Goal: Transaction & Acquisition: Purchase product/service

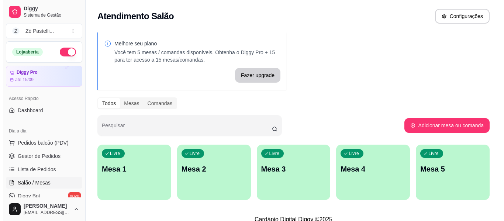
scroll to position [44, 0]
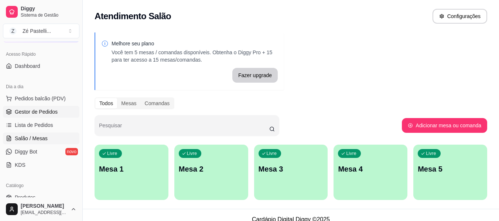
click at [42, 110] on span "Gestor de Pedidos" at bounding box center [36, 111] width 43 height 7
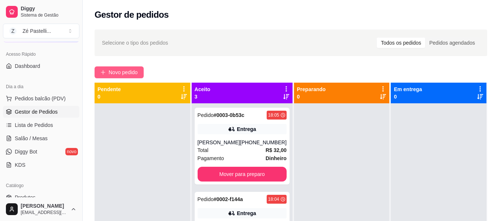
click at [114, 68] on button "Novo pedido" at bounding box center [119, 72] width 49 height 12
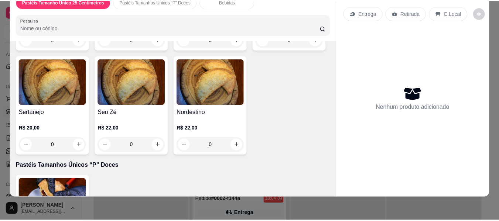
scroll to position [1137, 0]
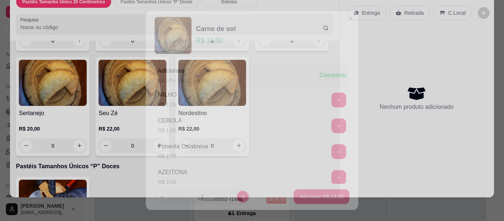
click at [236, 134] on div "CEBOLA R$ 1,00 +" at bounding box center [252, 126] width 195 height 26
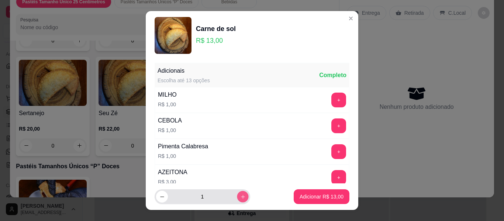
click at [241, 196] on icon "increase-product-quantity" at bounding box center [243, 197] width 4 height 4
type input "2"
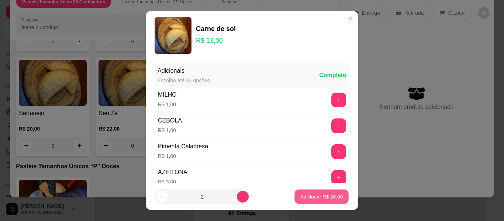
click at [304, 198] on p "Adicionar R$ 26,00" at bounding box center [322, 196] width 43 height 7
type input "2"
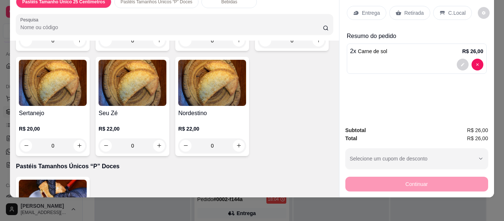
click at [405, 9] on p "Retirada" at bounding box center [415, 12] width 20 height 7
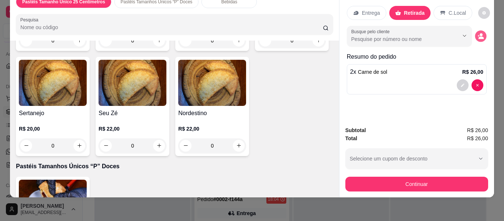
click at [480, 33] on circle "decrease-product-quantity" at bounding box center [481, 34] width 3 height 3
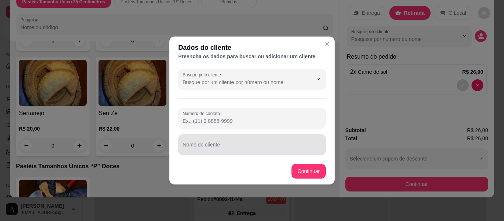
click at [237, 140] on div at bounding box center [252, 144] width 139 height 15
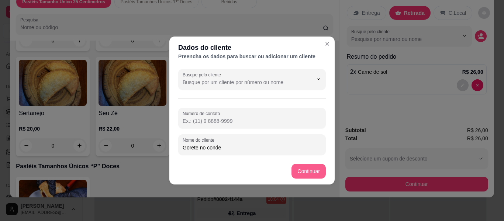
type input "Gorete no conde"
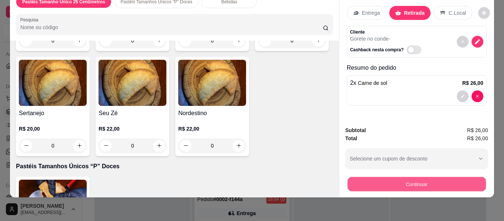
click at [364, 179] on button "Continuar" at bounding box center [416, 184] width 138 height 14
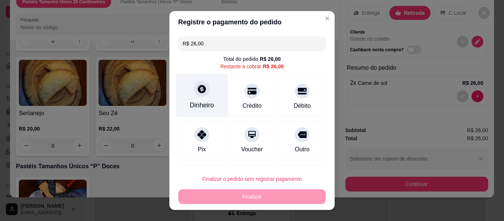
click at [212, 88] on div "Dinheiro" at bounding box center [202, 95] width 52 height 43
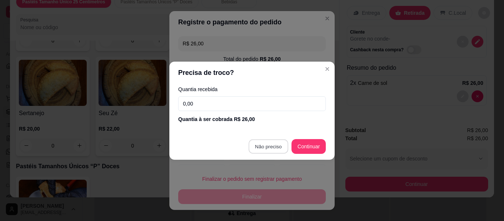
type input "R$ 0,00"
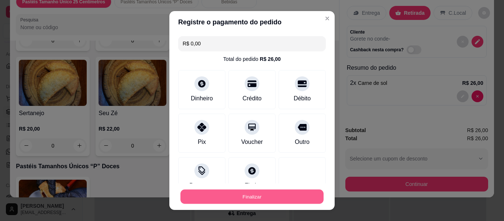
click at [264, 196] on button "Finalizar" at bounding box center [252, 197] width 143 height 14
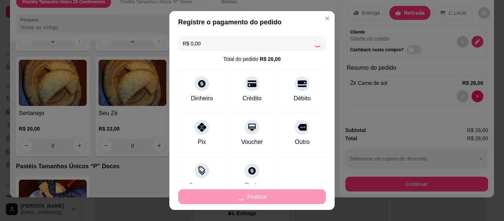
type input "0"
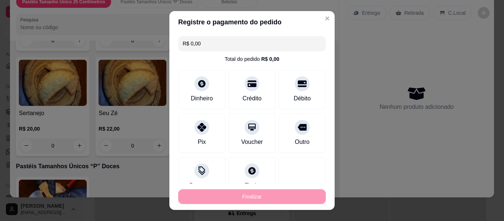
type input "-R$ 26,00"
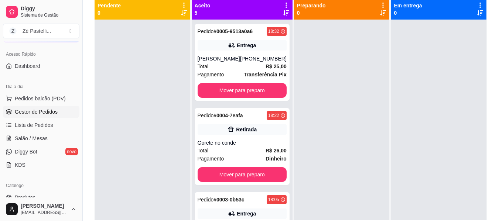
scroll to position [193, 0]
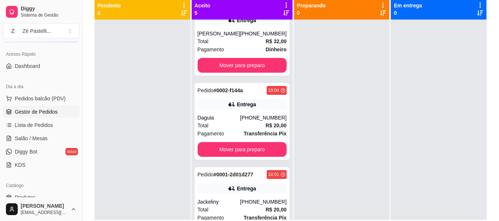
click at [286, 210] on div "Pedido # 0005-9513a0a6 18:32 Entrega Julia Tawane (88) 98826-9939 Total R$ 25,0…" at bounding box center [242, 130] width 101 height 221
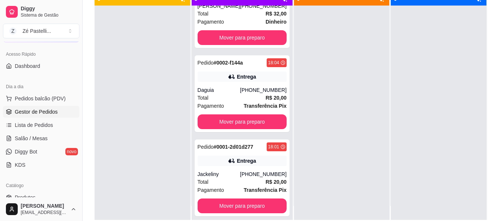
scroll to position [15, 0]
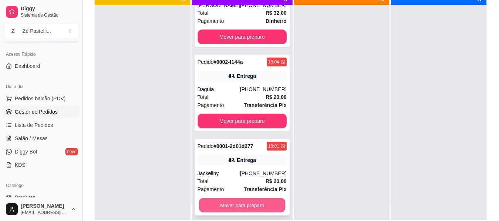
click at [252, 204] on button "Mover para preparo" at bounding box center [242, 205] width 86 height 14
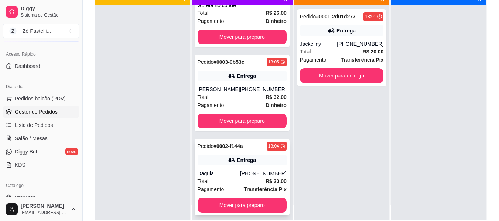
scroll to position [123, 0]
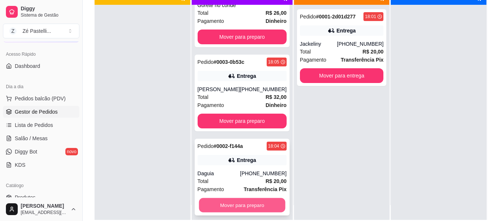
click at [233, 200] on button "Mover para preparo" at bounding box center [242, 205] width 86 height 14
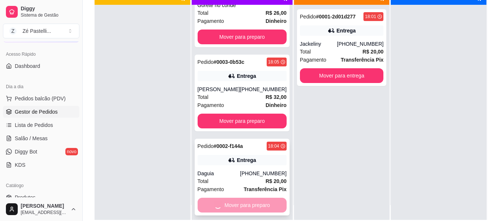
scroll to position [39, 0]
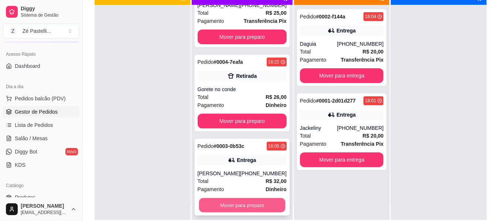
click at [235, 204] on button "Mover para preparo" at bounding box center [242, 205] width 86 height 14
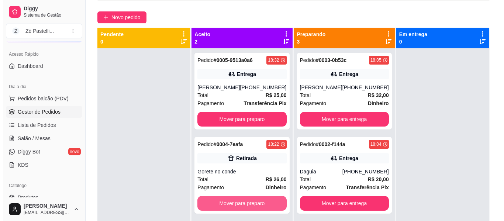
scroll to position [54, 0]
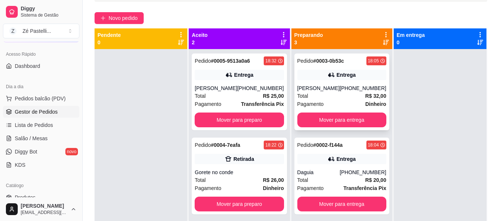
click at [329, 103] on div "Pagamento Dinheiro" at bounding box center [341, 104] width 89 height 8
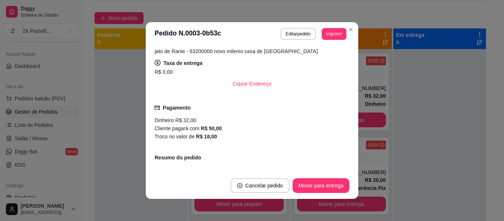
scroll to position [133, 0]
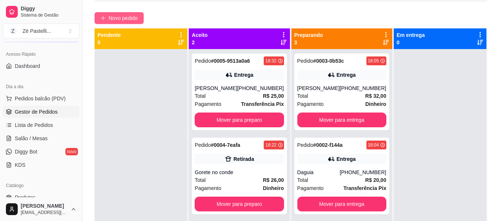
click at [107, 23] on button "Novo pedido" at bounding box center [119, 18] width 49 height 12
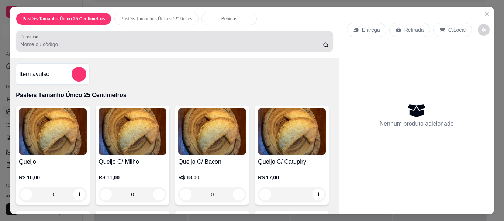
click at [90, 41] on input "Pesquisa" at bounding box center [171, 44] width 303 height 7
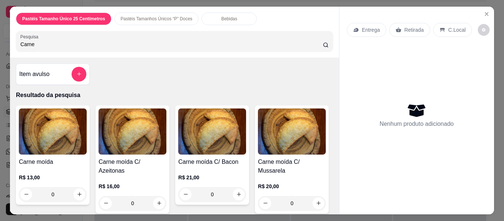
type input "Carne"
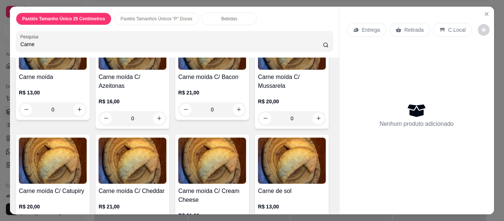
scroll to position [89, 0]
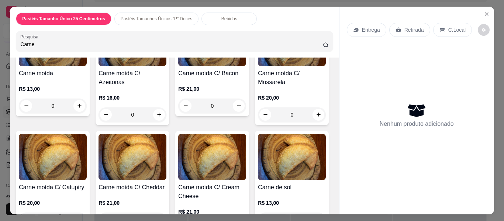
click at [87, 140] on img at bounding box center [53, 157] width 68 height 46
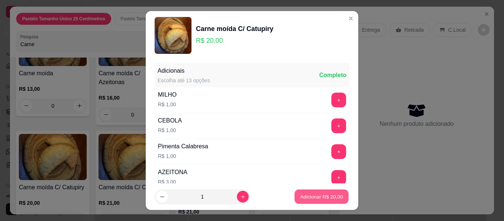
click at [320, 191] on button "Adicionar R$ 20,00" at bounding box center [322, 197] width 54 height 14
type input "1"
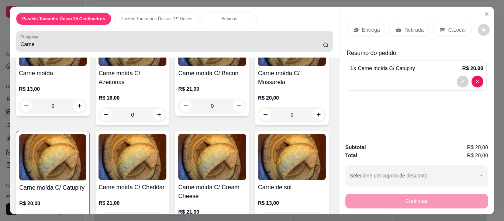
click at [112, 42] on input "Carne" at bounding box center [171, 44] width 303 height 7
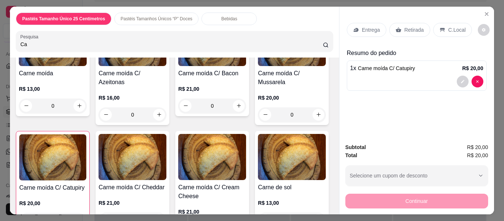
type input "C"
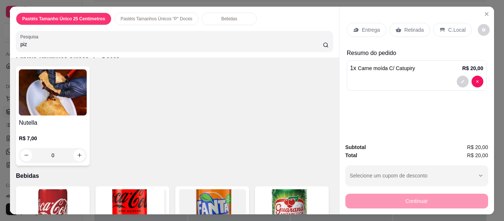
scroll to position [1173, 0]
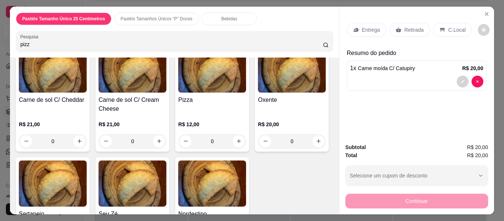
type input "pizz"
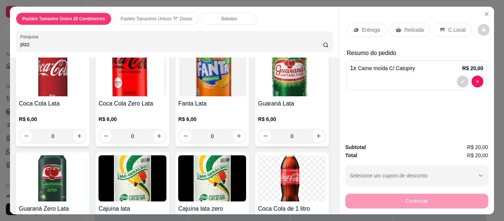
scroll to position [1528, 0]
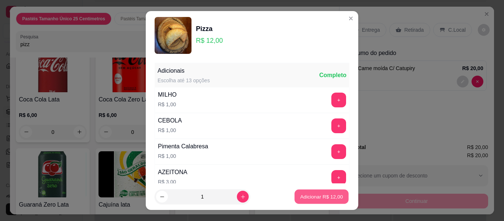
click at [318, 199] on p "Adicionar R$ 12,00" at bounding box center [322, 196] width 43 height 7
type input "1"
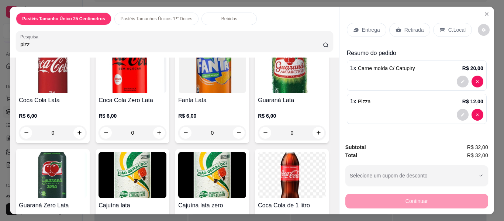
scroll to position [1528, 0]
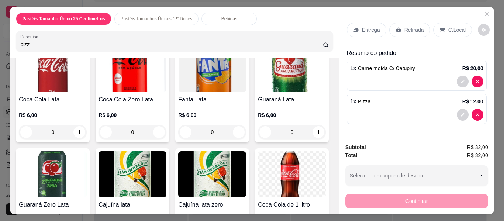
click at [374, 27] on p "Entrega" at bounding box center [371, 29] width 18 height 7
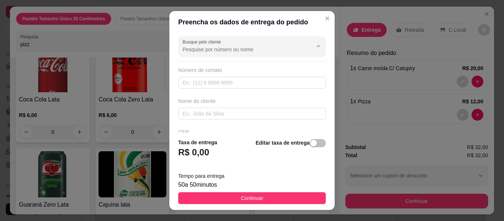
click at [218, 47] on input "Busque pelo cliente" at bounding box center [242, 49] width 118 height 7
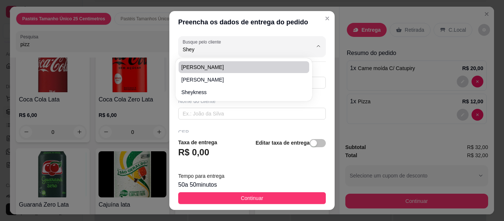
click at [224, 66] on span "Sheyla Macedo" at bounding box center [240, 67] width 117 height 7
type input "Sheyla Macedo"
type input "88996227350"
type input "Sheyla Macedo"
type input "63200000"
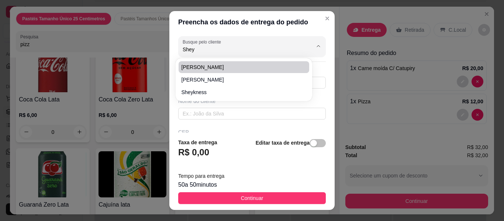
type input "Rua Francisco Antonio de Oliveira"
type input "02"
type input "Frei Damião"
type input "Missão Velha"
type input "Quando chegar em frente a escola Mosenhor Antonio Feitosa segue direto na rua q…"
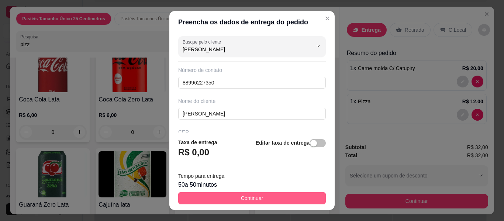
type input "Sheyla Macedo"
click at [247, 197] on span "Continuar" at bounding box center [252, 198] width 23 height 8
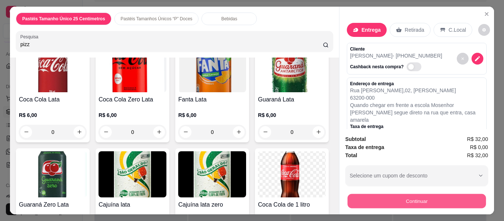
click at [390, 198] on button "Continuar" at bounding box center [416, 201] width 138 height 14
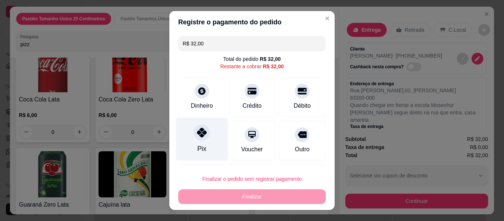
click at [189, 136] on div "Pix" at bounding box center [202, 139] width 52 height 43
type input "R$ 0,00"
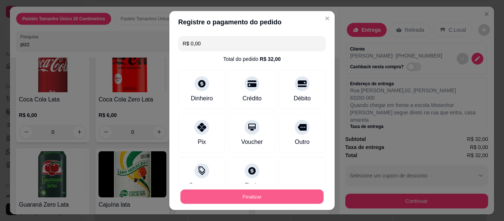
click at [251, 198] on button "Finalizar" at bounding box center [252, 197] width 143 height 14
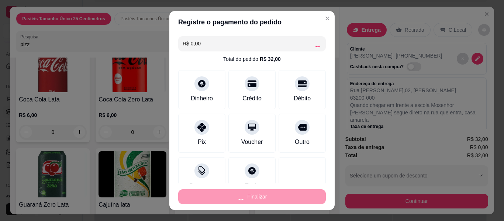
type input "0"
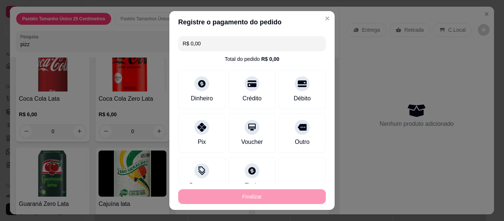
type input "-R$ 32,00"
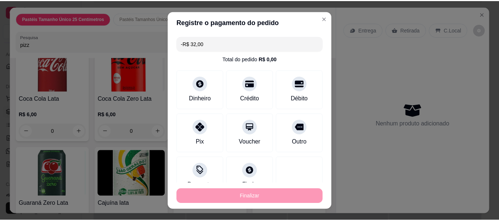
scroll to position [1528, 0]
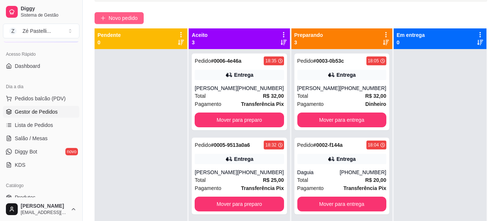
click at [119, 19] on span "Novo pedido" at bounding box center [123, 18] width 29 height 8
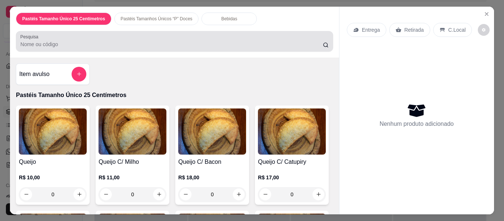
click at [119, 41] on input "Pesquisa" at bounding box center [171, 44] width 303 height 7
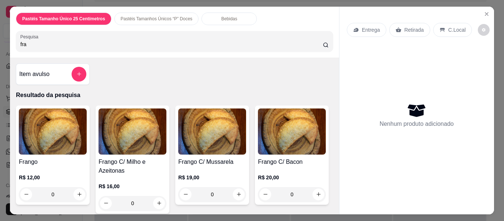
type input "fra"
click at [61, 127] on img at bounding box center [53, 132] width 68 height 46
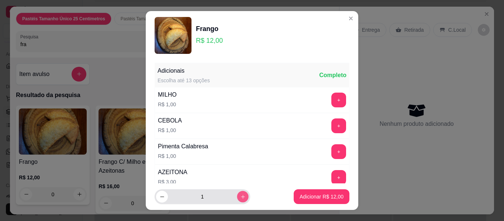
click at [237, 193] on button "increase-product-quantity" at bounding box center [242, 196] width 11 height 11
type input "2"
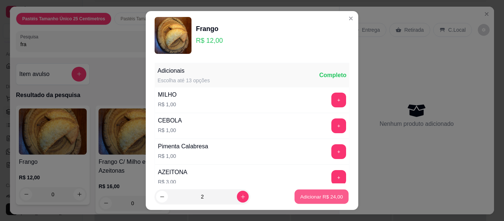
click at [308, 194] on p "Adicionar R$ 24,00" at bounding box center [322, 196] width 43 height 7
type input "2"
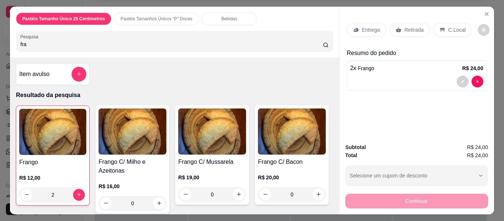
click at [358, 28] on div "Entrega" at bounding box center [367, 30] width 40 height 14
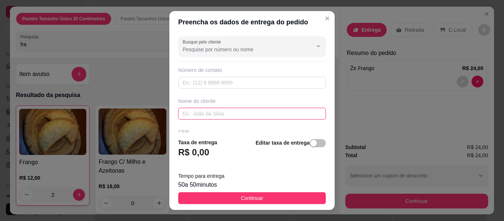
click at [197, 113] on input "text" at bounding box center [252, 114] width 148 height 12
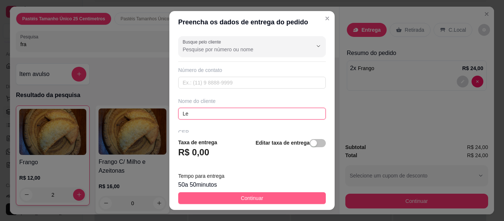
type input "Le"
click at [217, 195] on button "Continuar" at bounding box center [252, 198] width 148 height 12
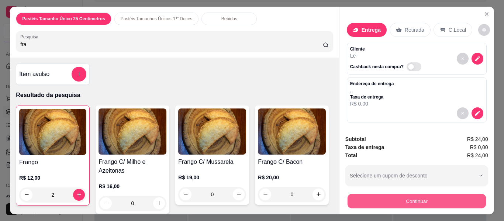
click at [470, 198] on button "Continuar" at bounding box center [416, 201] width 138 height 14
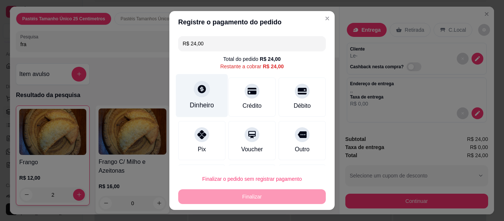
click at [190, 97] on div "Dinheiro" at bounding box center [202, 95] width 52 height 43
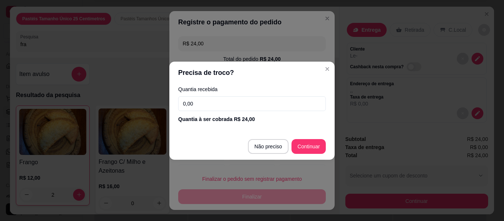
click at [199, 107] on input "0,00" at bounding box center [252, 103] width 148 height 15
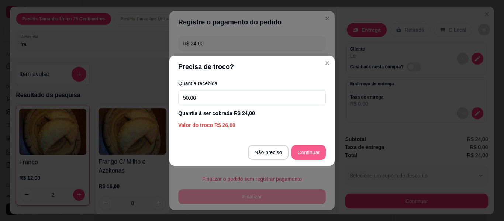
type input "50,00"
type input "R$ 0,00"
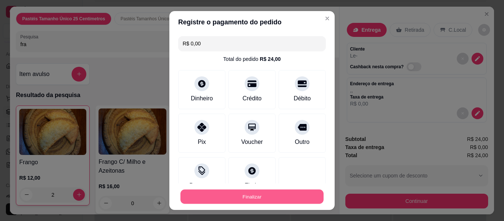
click at [272, 196] on button "Finalizar" at bounding box center [252, 197] width 143 height 14
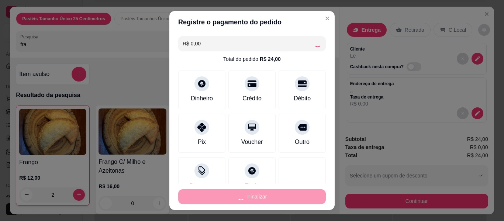
type input "0"
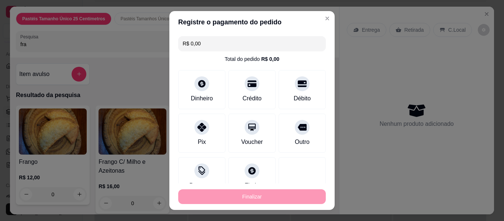
type input "-R$ 24,00"
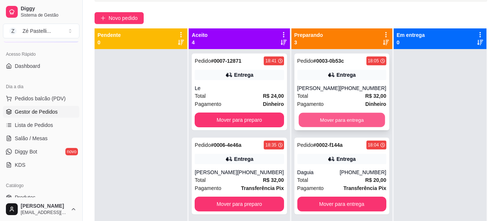
click at [342, 121] on button "Mover para entrega" at bounding box center [341, 120] width 86 height 14
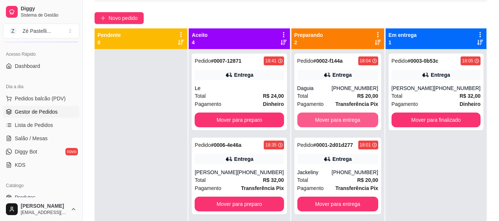
click at [342, 121] on button "Mover para entrega" at bounding box center [337, 120] width 81 height 15
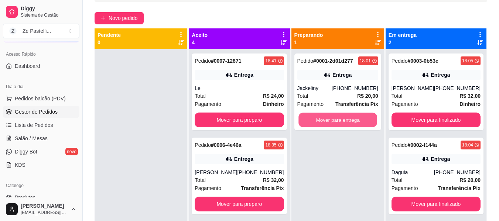
click at [342, 121] on button "Mover para entrega" at bounding box center [337, 120] width 79 height 14
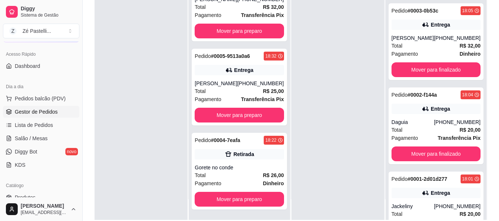
scroll to position [99, 0]
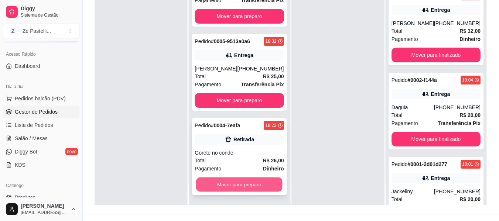
click at [222, 186] on button "Mover para preparo" at bounding box center [239, 185] width 86 height 14
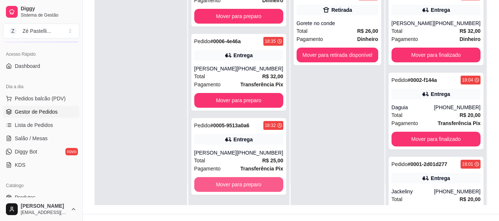
scroll to position [39, 0]
click at [222, 186] on button "Mover para preparo" at bounding box center [238, 185] width 86 height 14
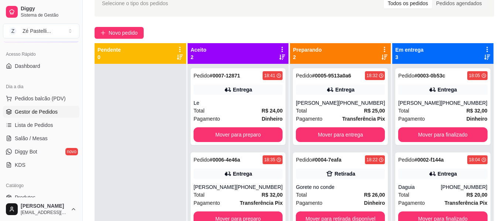
scroll to position [0, 0]
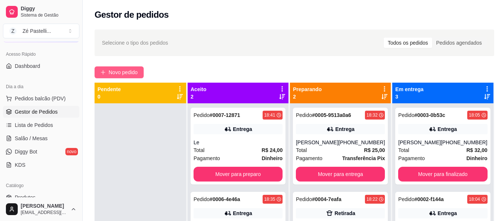
click at [112, 73] on span "Novo pedido" at bounding box center [123, 72] width 29 height 8
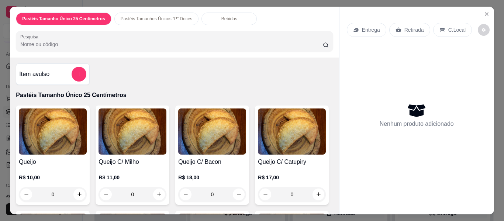
click at [81, 41] on input "Pesquisa" at bounding box center [171, 44] width 303 height 7
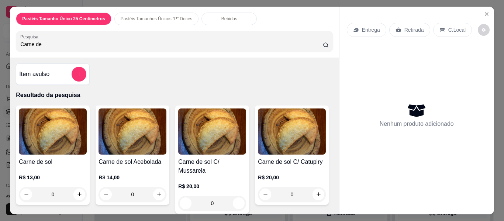
type input "Carne de"
click at [58, 130] on img at bounding box center [53, 132] width 68 height 46
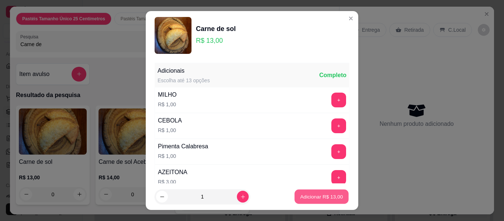
click at [316, 200] on button "Adicionar R$ 13,00" at bounding box center [322, 197] width 54 height 14
type input "1"
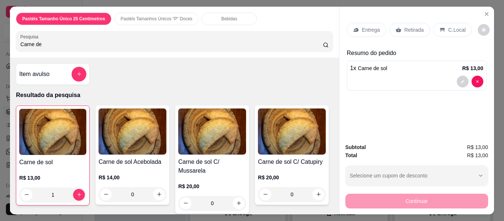
click at [410, 27] on p "Retirada" at bounding box center [415, 29] width 20 height 7
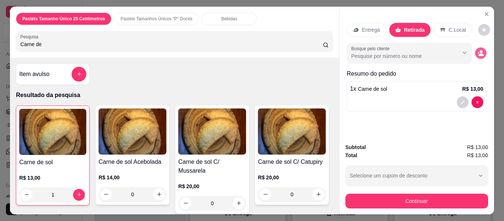
click at [480, 50] on circle "decrease-product-quantity" at bounding box center [481, 51] width 3 height 3
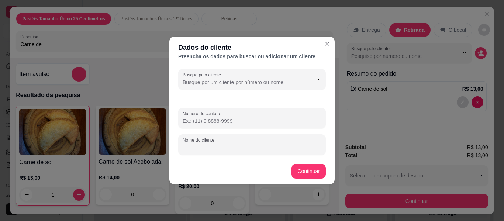
click at [277, 147] on input "Nome do cliente" at bounding box center [252, 147] width 139 height 7
type input "Ta esperando no conde"
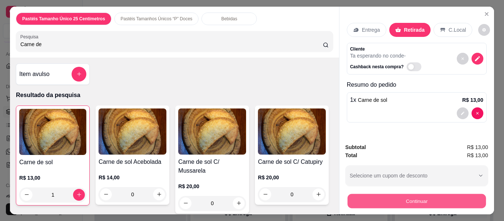
click at [378, 198] on button "Continuar" at bounding box center [416, 201] width 138 height 14
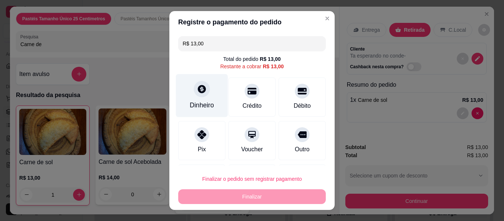
click at [198, 92] on icon at bounding box center [202, 89] width 8 height 8
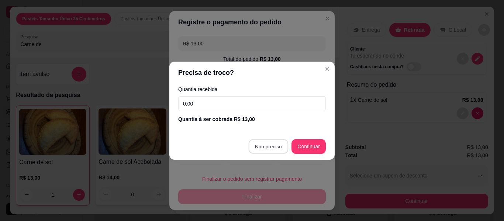
type input "R$ 0,00"
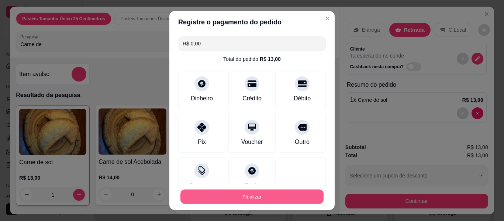
click at [252, 199] on button "Finalizar" at bounding box center [252, 197] width 143 height 14
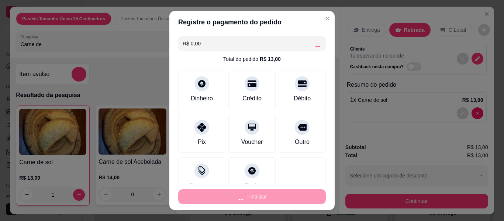
type input "0"
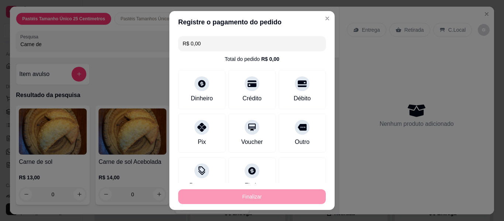
type input "-R$ 13,00"
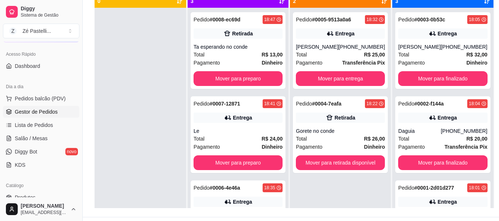
scroll to position [99, 0]
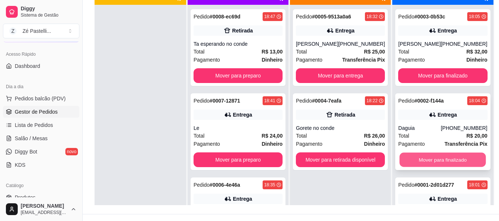
click at [438, 161] on button "Mover para finalizado" at bounding box center [442, 160] width 86 height 14
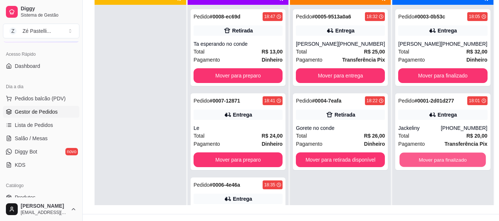
click at [438, 161] on button "Mover para finalizado" at bounding box center [442, 160] width 86 height 14
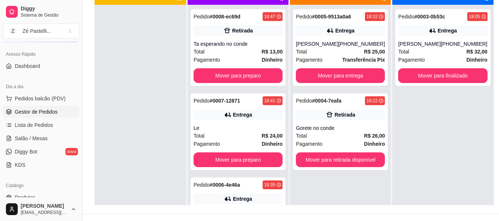
scroll to position [39, 0]
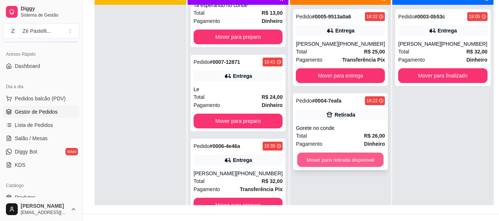
click at [340, 158] on button "Mover para retirada disponível" at bounding box center [340, 160] width 86 height 14
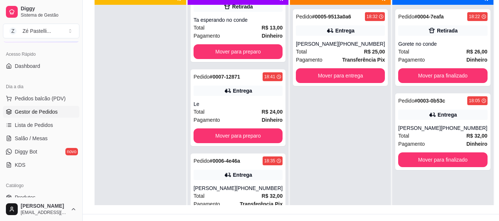
scroll to position [4, 0]
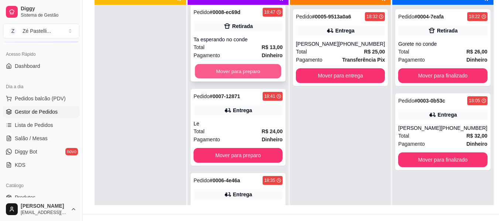
click at [245, 72] on button "Mover para preparo" at bounding box center [238, 71] width 86 height 14
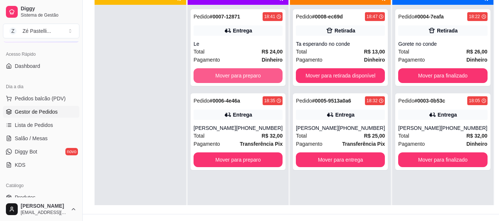
scroll to position [0, 0]
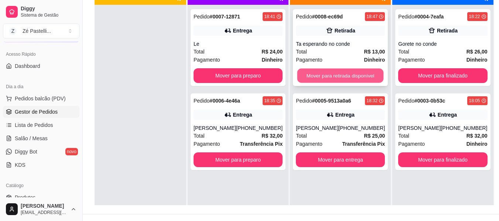
click at [325, 79] on button "Mover para retirada disponível" at bounding box center [340, 76] width 86 height 14
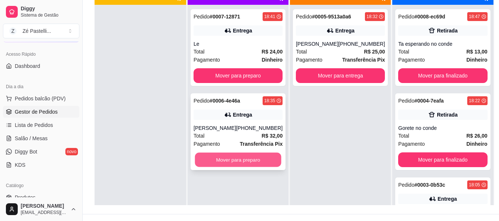
click at [251, 164] on button "Mover para preparo" at bounding box center [238, 160] width 86 height 14
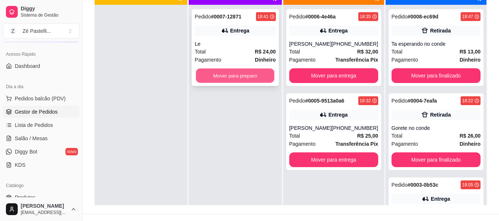
click at [224, 77] on button "Mover para preparo" at bounding box center [235, 76] width 79 height 14
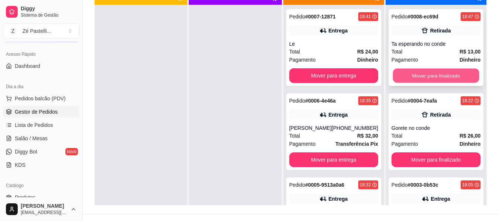
click at [426, 71] on button "Mover para finalizado" at bounding box center [435, 76] width 86 height 14
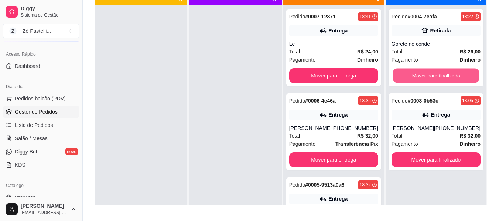
click at [426, 71] on button "Mover para finalizado" at bounding box center [435, 76] width 86 height 14
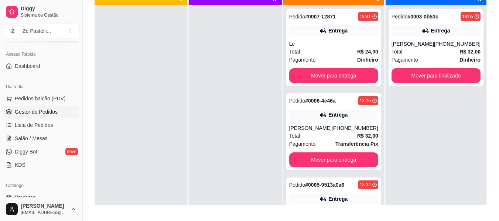
scroll to position [84, 0]
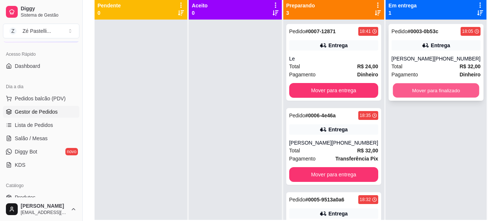
click at [435, 92] on button "Mover para finalizado" at bounding box center [435, 90] width 86 height 14
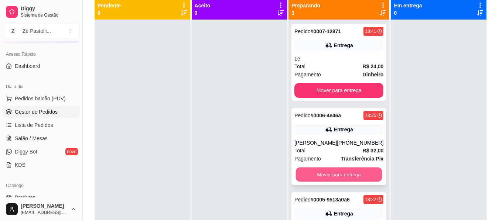
click at [352, 170] on button "Mover para entrega" at bounding box center [339, 175] width 86 height 14
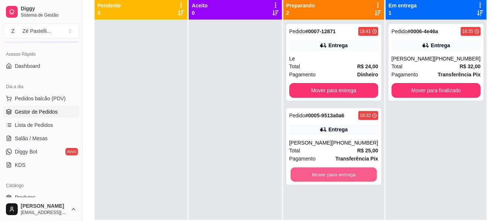
click at [352, 170] on button "Mover para entrega" at bounding box center [333, 175] width 86 height 14
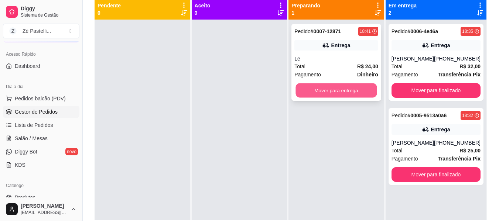
click at [329, 85] on button "Mover para entrega" at bounding box center [336, 90] width 81 height 14
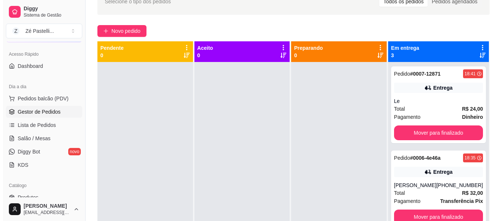
scroll to position [40, 0]
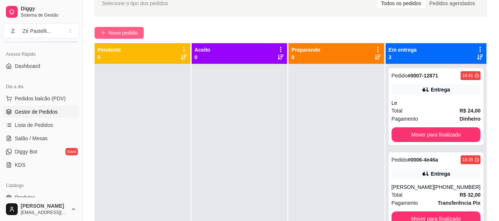
click at [124, 33] on span "Novo pedido" at bounding box center [123, 33] width 29 height 8
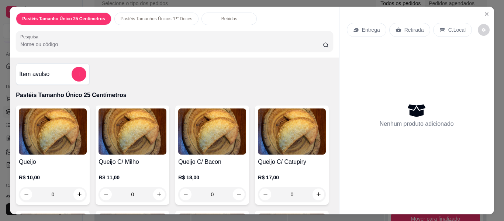
click at [75, 41] on input "Pesquisa" at bounding box center [171, 44] width 303 height 7
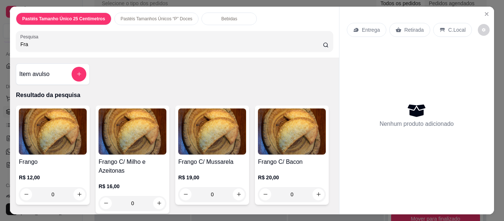
type input "Fra"
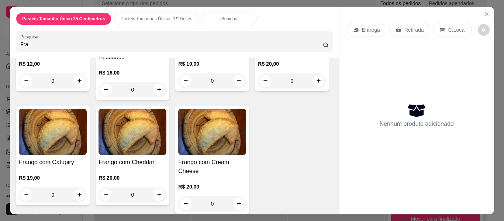
scroll to position [133, 0]
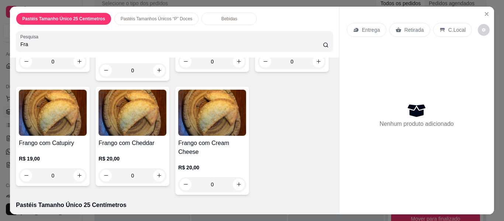
click at [87, 123] on img at bounding box center [53, 113] width 68 height 46
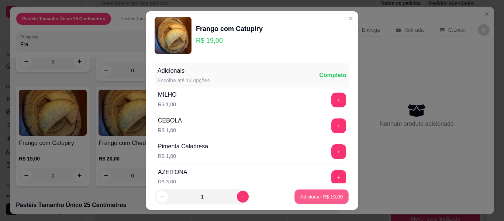
click at [321, 195] on p "Adicionar R$ 19,00" at bounding box center [322, 196] width 43 height 7
type input "1"
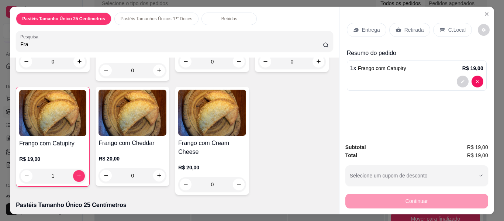
click at [364, 26] on p "Entrega" at bounding box center [371, 29] width 18 height 7
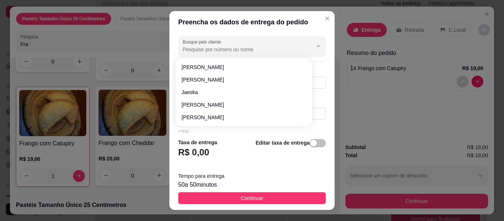
click at [233, 49] on input "Busque pelo cliente" at bounding box center [242, 49] width 118 height 7
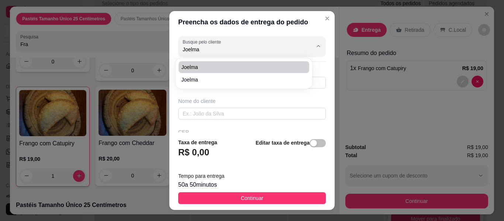
click at [234, 68] on span "Joelma" at bounding box center [240, 67] width 117 height 7
type input "Joelma"
type input "88988816221"
type input "Joelma"
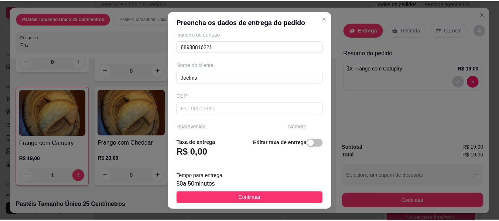
scroll to position [0, 0]
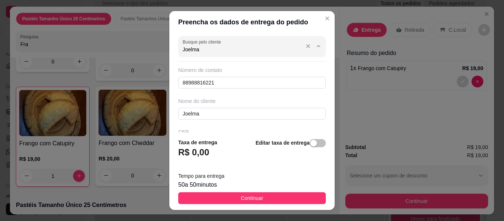
click at [253, 49] on input "Joelma" at bounding box center [242, 49] width 118 height 7
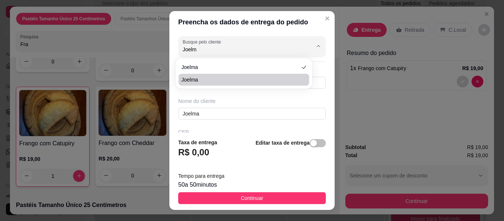
click at [252, 80] on span "Joelma" at bounding box center [240, 79] width 117 height 7
type input "Joelma"
type input "88996737067"
type input "Joelma"
type input "63200000"
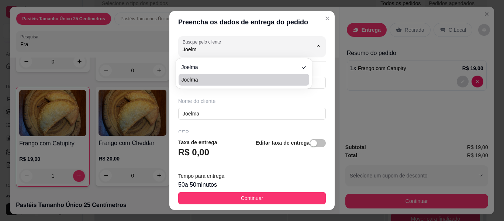
type input "Rua Antônio Augusto Saraiva leão"
type input "169"
type input "Centro"
type input "Missão Velha"
type input "Proximo a Ze pereira"
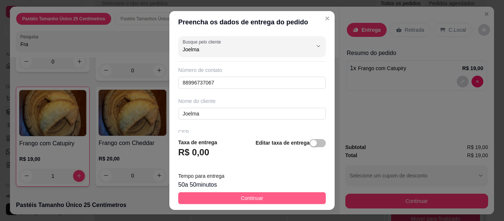
type input "Joelma"
click at [262, 196] on button "Continuar" at bounding box center [252, 198] width 148 height 12
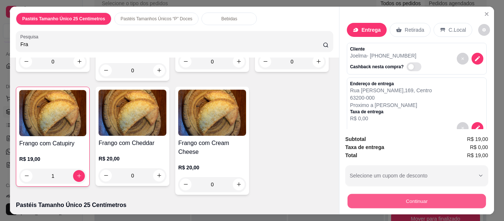
click at [365, 198] on button "Continuar" at bounding box center [416, 201] width 138 height 14
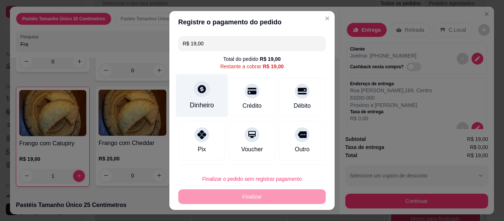
click at [195, 94] on div at bounding box center [202, 89] width 16 height 16
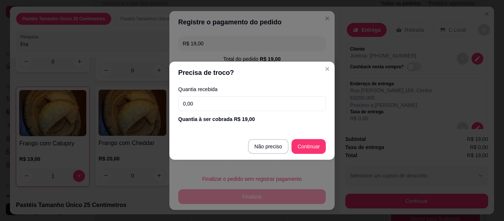
click at [199, 102] on input "0,00" at bounding box center [252, 103] width 148 height 15
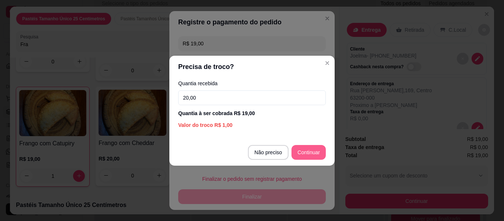
type input "20,00"
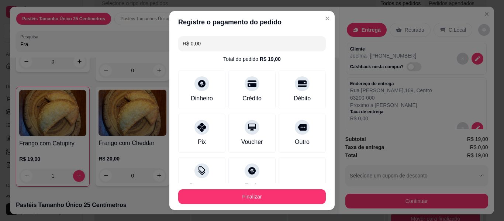
type input "R$ 0,00"
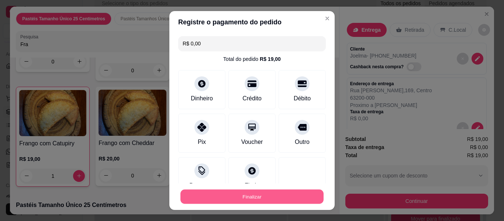
click at [270, 198] on button "Finalizar" at bounding box center [252, 197] width 143 height 14
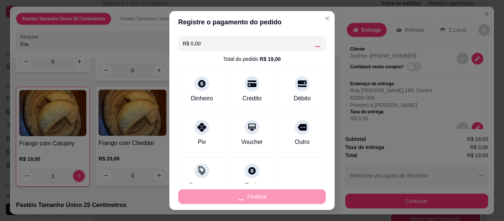
type input "0"
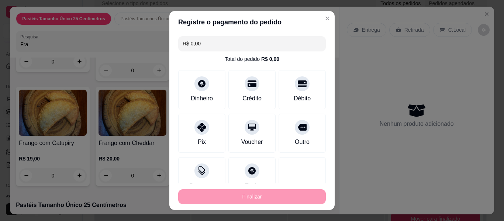
type input "-R$ 19,00"
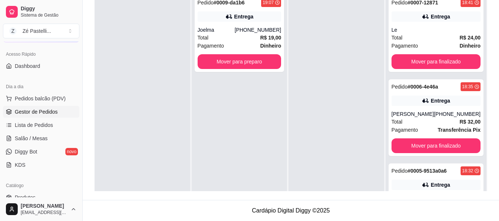
scroll to position [39, 0]
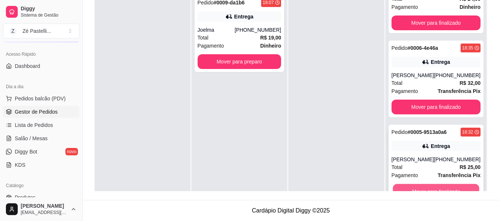
click at [449, 188] on button "Mover para finalizado" at bounding box center [435, 191] width 86 height 14
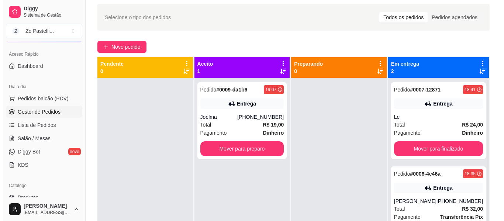
scroll to position [0, 0]
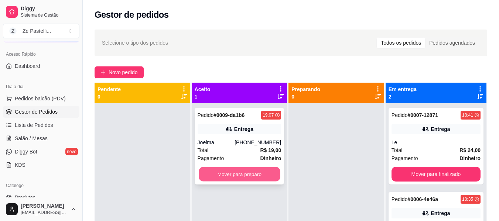
click at [254, 171] on button "Mover para preparo" at bounding box center [239, 174] width 81 height 14
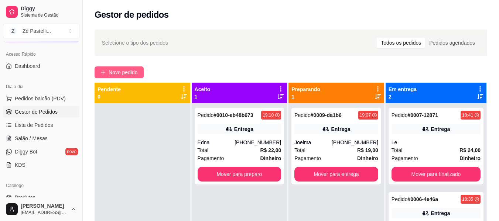
click at [131, 68] on button "Novo pedido" at bounding box center [119, 72] width 49 height 12
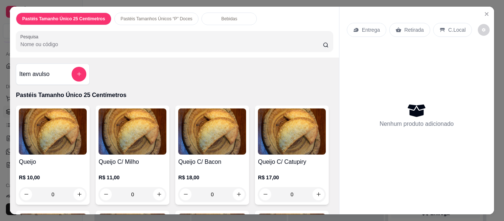
click at [116, 41] on input "Pesquisa" at bounding box center [171, 44] width 303 height 7
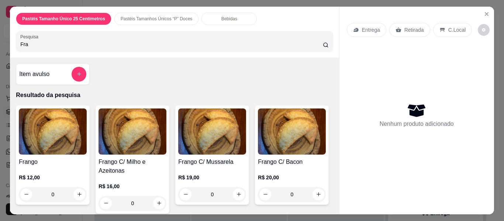
type input "Fra"
click at [59, 150] on img at bounding box center [53, 132] width 68 height 46
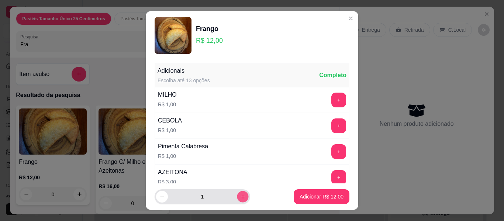
click at [241, 197] on icon "increase-product-quantity" at bounding box center [243, 197] width 4 height 4
type input "2"
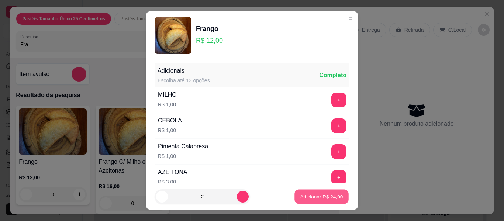
click at [316, 200] on p "Adicionar R$ 24,00" at bounding box center [322, 196] width 43 height 7
type input "2"
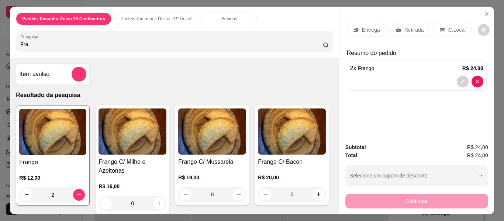
click at [405, 26] on p "Retirada" at bounding box center [415, 29] width 20 height 7
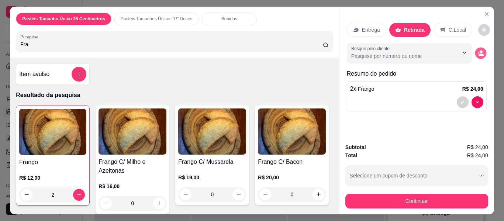
click at [480, 50] on icon "decrease-product-quantity" at bounding box center [481, 53] width 6 height 6
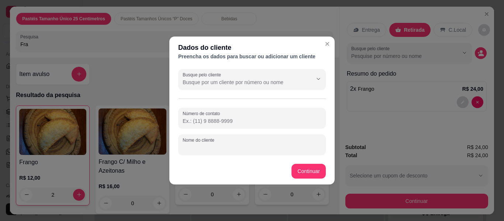
click at [242, 150] on input "Nome do cliente" at bounding box center [252, 147] width 139 height 7
type input "Luan"
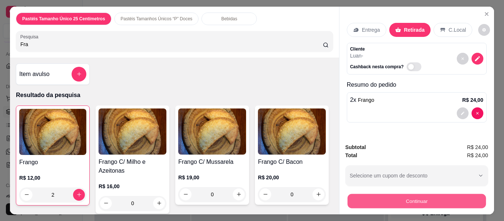
click at [387, 203] on button "Continuar" at bounding box center [416, 201] width 138 height 14
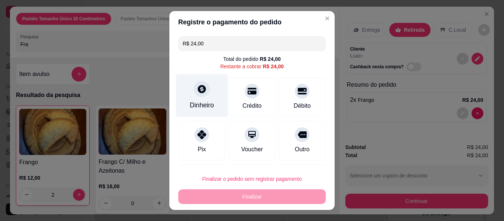
click at [201, 94] on div at bounding box center [202, 89] width 16 height 16
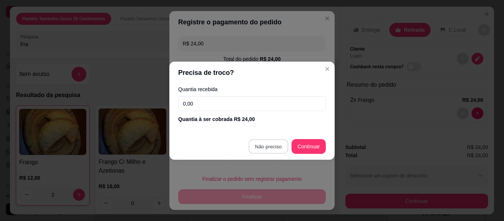
type input "R$ 0,00"
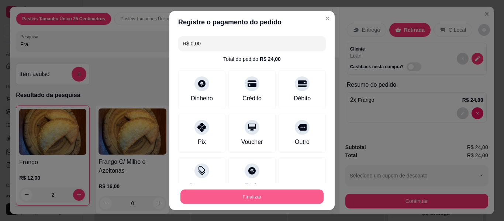
click at [253, 195] on button "Finalizar" at bounding box center [252, 197] width 143 height 14
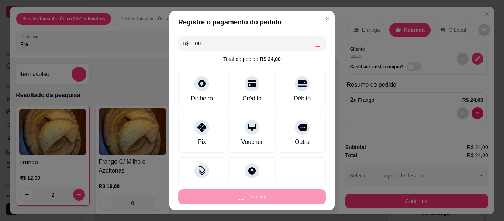
type input "0"
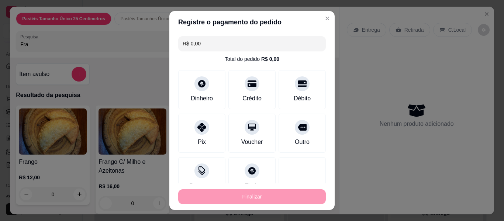
type input "-R$ 24,00"
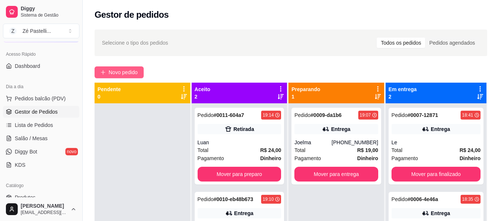
click at [123, 73] on span "Novo pedido" at bounding box center [123, 72] width 29 height 8
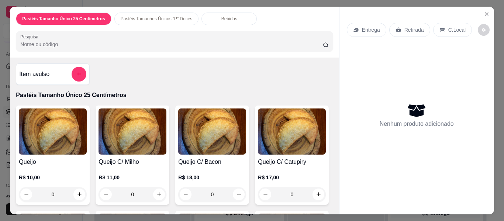
click at [62, 41] on input "Pesquisa" at bounding box center [171, 44] width 303 height 7
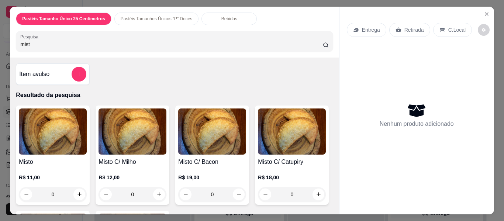
type input "mist"
click at [56, 128] on img at bounding box center [53, 132] width 68 height 46
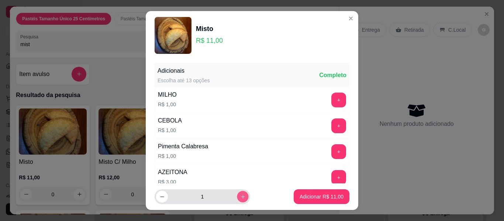
click at [241, 196] on icon "increase-product-quantity" at bounding box center [243, 197] width 4 height 4
type input "3"
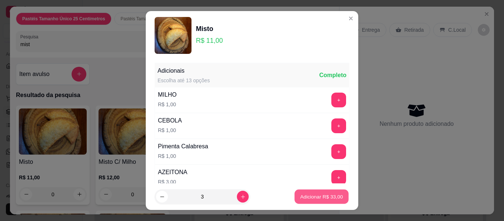
click at [323, 196] on p "Adicionar R$ 33,00" at bounding box center [322, 196] width 43 height 7
type input "3"
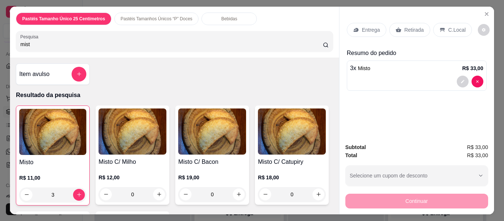
click at [366, 29] on p "Entrega" at bounding box center [371, 29] width 18 height 7
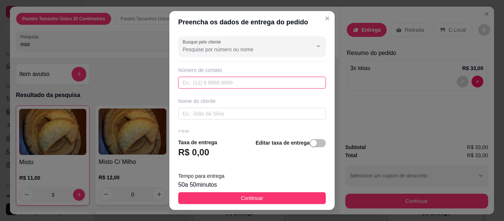
click at [243, 82] on input "text" at bounding box center [252, 83] width 148 height 12
type input "(88) 9212-4381"
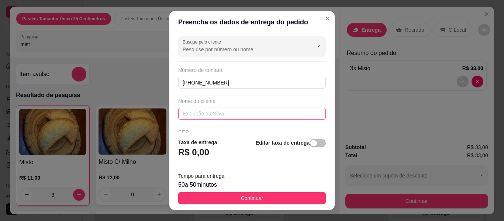
click at [229, 116] on input "text" at bounding box center [252, 114] width 148 height 12
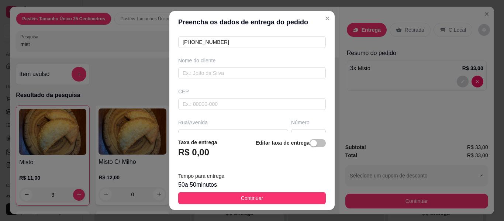
scroll to position [44, 0]
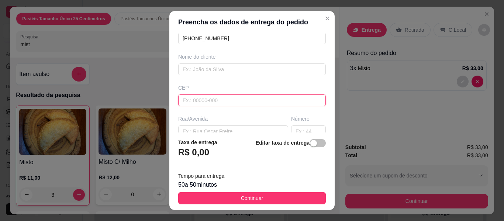
click at [224, 102] on input "text" at bounding box center [252, 101] width 148 height 12
type input "63200000"
type input "Missão Velha"
type input "63200000"
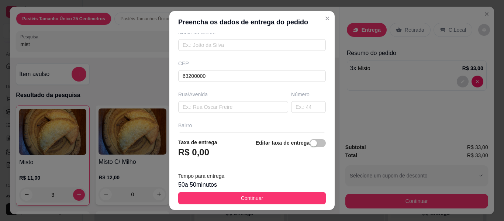
scroll to position [74, 0]
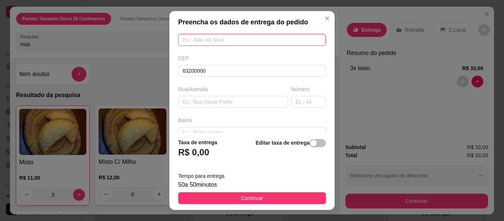
click at [202, 42] on input "text" at bounding box center [252, 40] width 148 height 12
type input "Grazy"
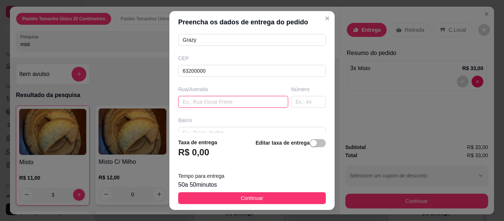
click at [217, 100] on input "text" at bounding box center [233, 102] width 110 height 12
type input "Rua Antonio Ruy Lacerda"
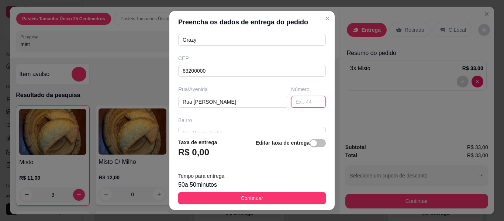
click at [299, 99] on input "text" at bounding box center [308, 102] width 35 height 12
type input "254"
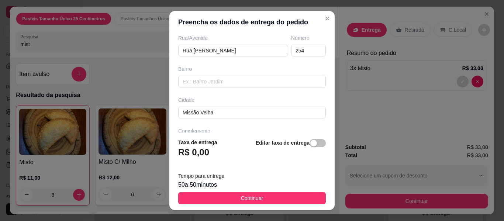
scroll to position [133, 0]
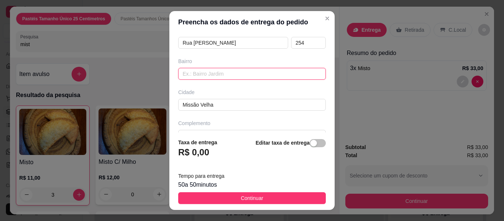
click at [221, 72] on input "text" at bounding box center [252, 74] width 148 height 12
type input "Novo Milenio"
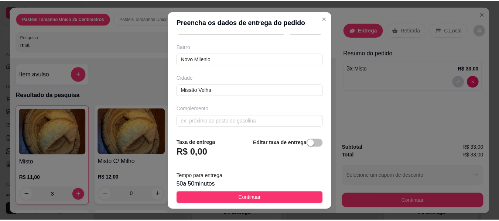
scroll to position [150, 0]
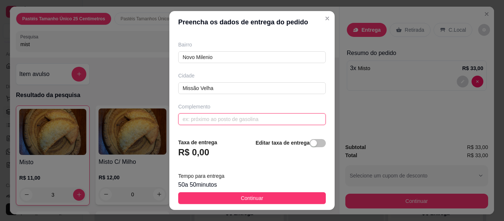
click at [227, 120] on input "text" at bounding box center [252, 119] width 148 height 12
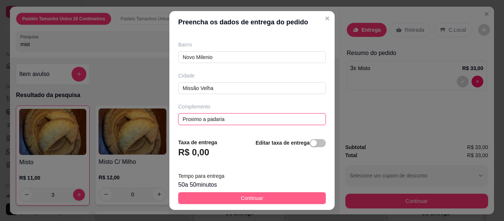
type input "Proximo a padaria"
click at [252, 196] on span "Continuar" at bounding box center [252, 198] width 23 height 8
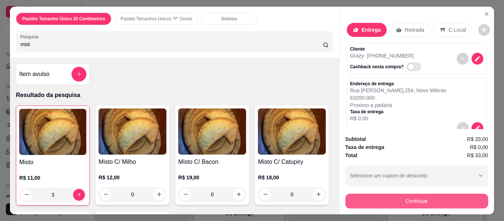
click at [373, 200] on button "Continuar" at bounding box center [417, 201] width 143 height 15
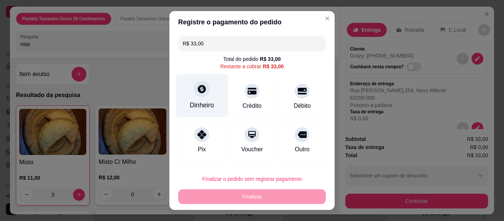
click at [192, 96] on div "Dinheiro" at bounding box center [202, 95] width 52 height 43
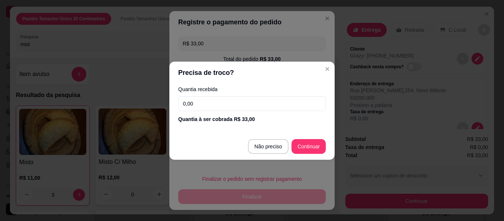
click at [200, 104] on input "0,00" at bounding box center [252, 103] width 148 height 15
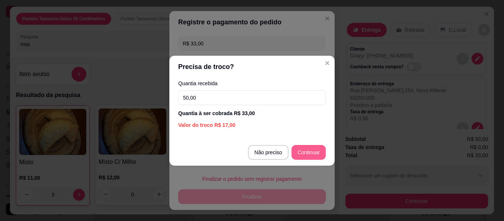
type input "50,00"
type input "R$ 0,00"
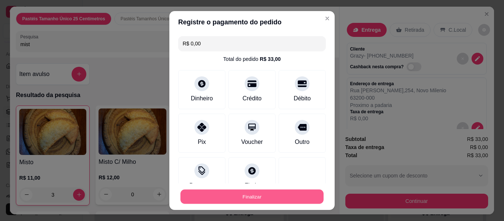
click at [270, 193] on button "Finalizar" at bounding box center [252, 197] width 143 height 14
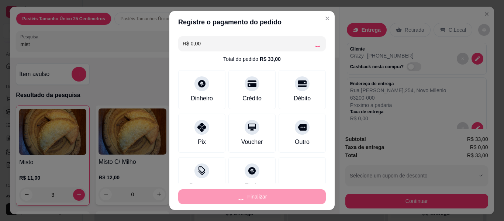
type input "0"
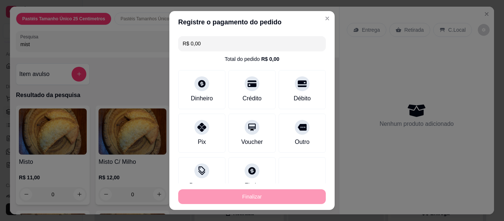
type input "-R$ 33,00"
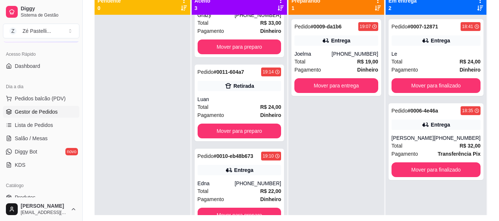
scroll to position [15, 0]
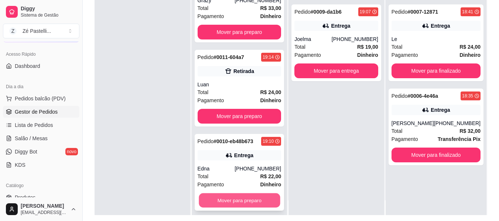
click at [243, 201] on button "Mover para preparo" at bounding box center [239, 200] width 81 height 14
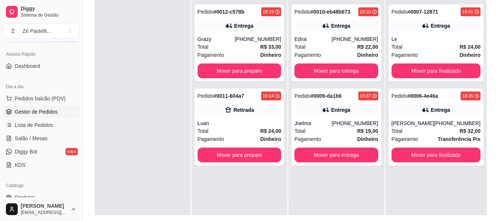
scroll to position [0, 0]
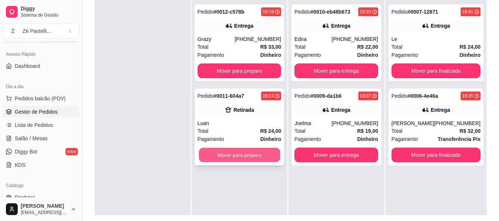
click at [244, 154] on button "Mover para preparo" at bounding box center [239, 155] width 81 height 14
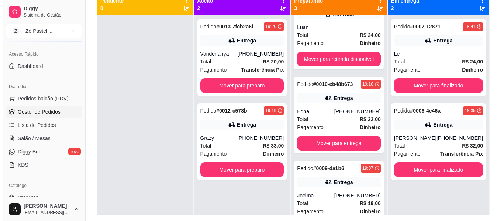
scroll to position [39, 0]
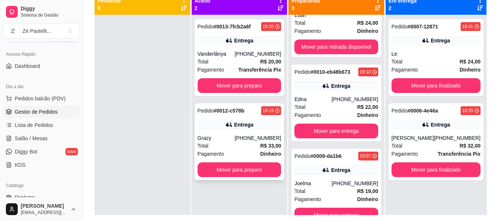
click at [236, 154] on div "Pagamento Dinheiro" at bounding box center [240, 154] width 84 height 8
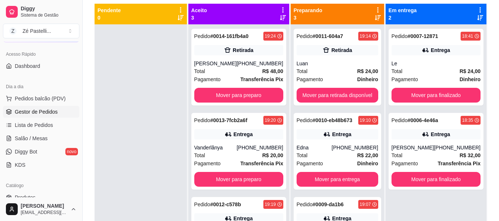
scroll to position [74, 0]
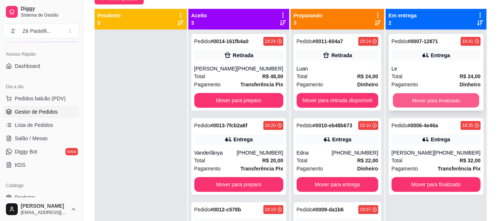
click at [435, 95] on button "Mover para finalizado" at bounding box center [435, 100] width 86 height 14
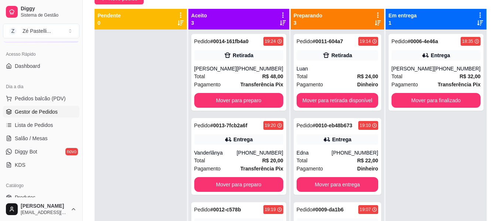
click at [435, 165] on div "Pedido # 0006-4e46a 18:35 Entrega Sheyla Macedo (88) 99622-7350 Total R$ 32,00 …" at bounding box center [435, 140] width 101 height 221
click at [426, 96] on button "Mover para finalizado" at bounding box center [435, 100] width 86 height 14
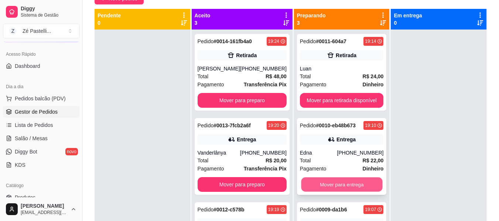
click at [350, 185] on button "Mover para entrega" at bounding box center [341, 185] width 81 height 14
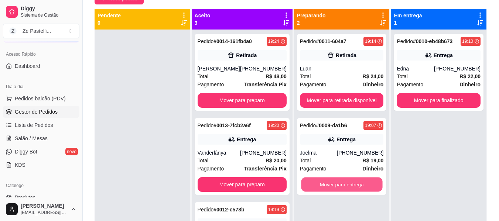
click at [350, 185] on button "Mover para entrega" at bounding box center [341, 185] width 81 height 14
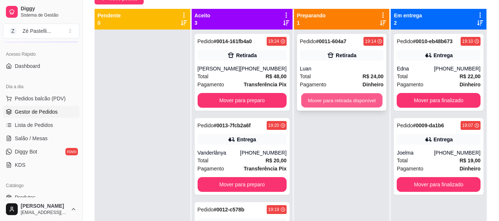
click at [363, 96] on button "Mover para retirada disponível" at bounding box center [341, 100] width 81 height 14
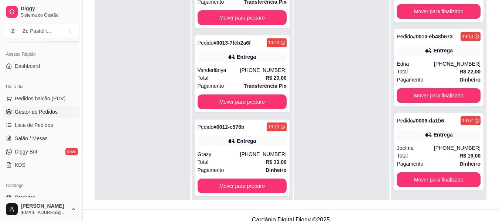
scroll to position [39, 0]
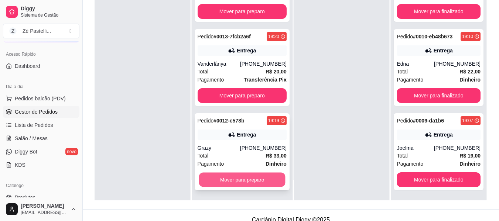
click at [243, 177] on button "Mover para preparo" at bounding box center [242, 180] width 86 height 14
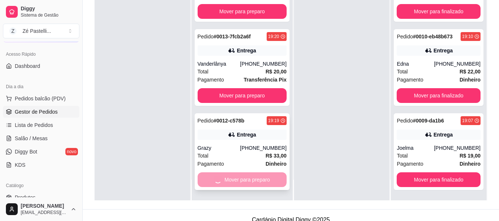
scroll to position [0, 0]
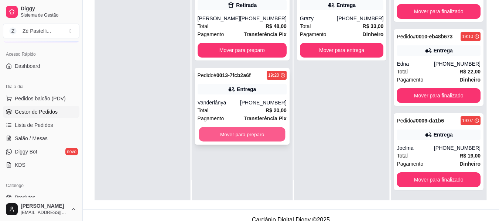
click at [243, 133] on button "Mover para preparo" at bounding box center [242, 134] width 86 height 14
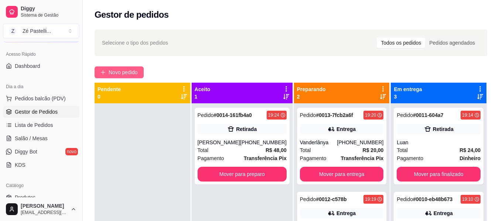
click at [124, 74] on span "Novo pedido" at bounding box center [123, 72] width 29 height 8
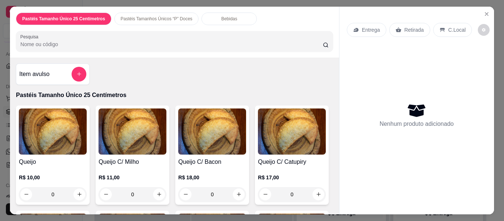
click at [99, 41] on input "Pesquisa" at bounding box center [171, 44] width 303 height 7
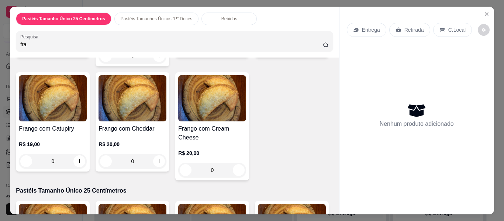
scroll to position [148, 0]
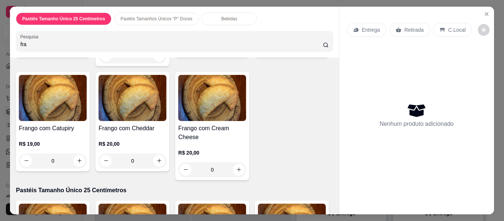
click at [87, 96] on img at bounding box center [53, 98] width 68 height 46
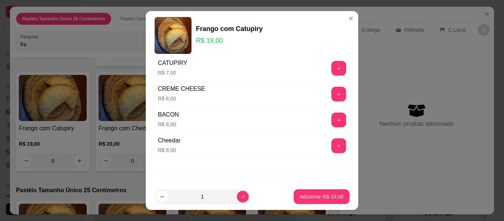
scroll to position [295, 0]
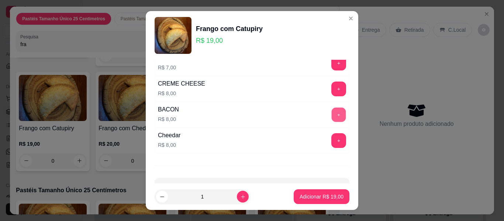
click at [332, 117] on button "+" at bounding box center [339, 115] width 14 height 14
click at [323, 198] on p "Adicionar R$ 27,00" at bounding box center [322, 196] width 44 height 7
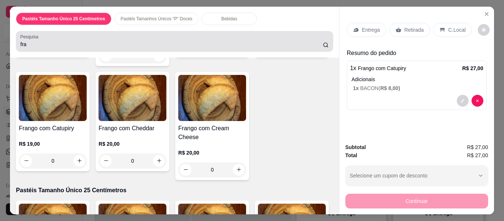
click at [130, 37] on div "fra" at bounding box center [174, 41] width 308 height 15
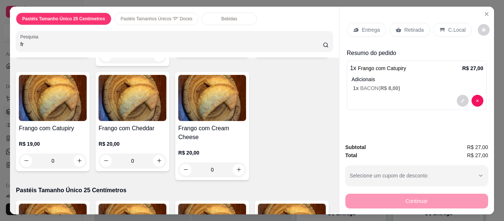
type input "f"
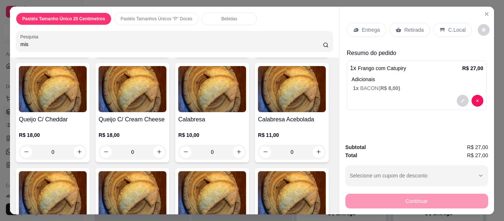
scroll to position [373, 0]
type input "misto"
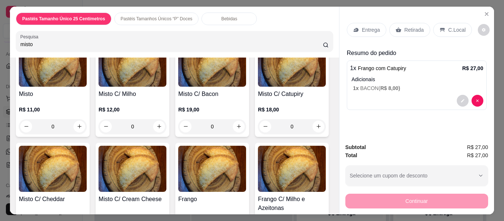
scroll to position [624, 0]
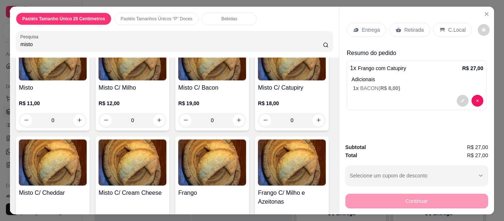
click at [43, 80] on img at bounding box center [53, 57] width 68 height 46
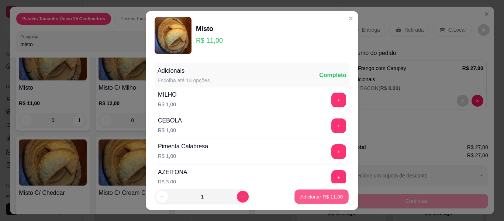
click at [324, 195] on p "Adicionar R$ 11,00" at bounding box center [322, 196] width 43 height 7
type input "1"
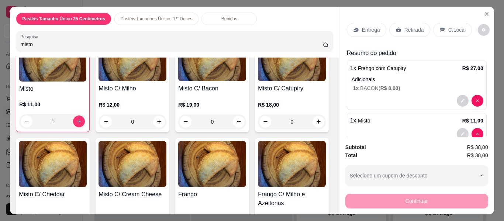
scroll to position [625, 0]
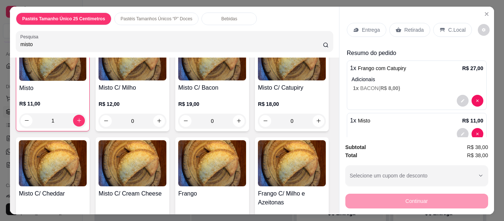
click at [414, 26] on p "Retirada" at bounding box center [415, 29] width 20 height 7
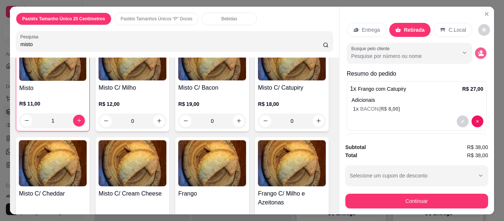
click at [479, 54] on icon "decrease-product-quantity" at bounding box center [481, 55] width 5 height 3
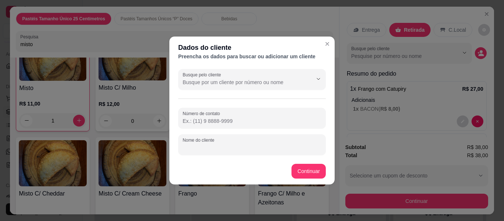
click at [234, 149] on input "Nome do cliente" at bounding box center [252, 147] width 139 height 7
type input "Edna"
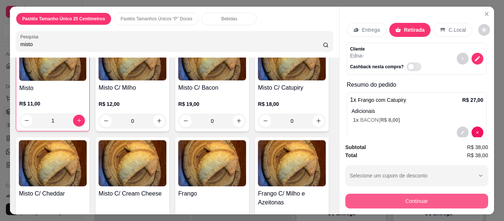
click at [395, 195] on button "Continuar" at bounding box center [417, 201] width 143 height 15
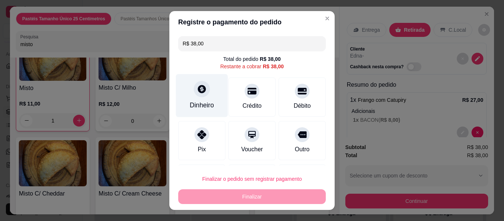
click at [199, 96] on div at bounding box center [202, 89] width 16 height 16
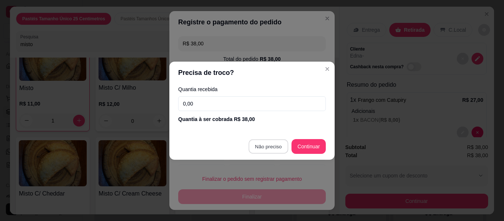
type input "R$ 0,00"
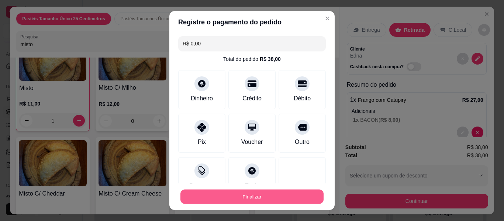
click at [265, 199] on button "Finalizar" at bounding box center [252, 197] width 143 height 14
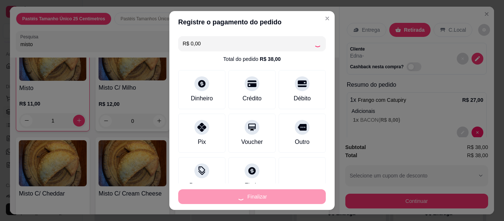
type input "0"
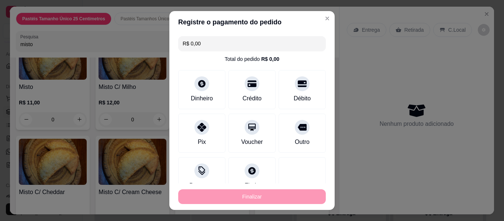
type input "-R$ 38,00"
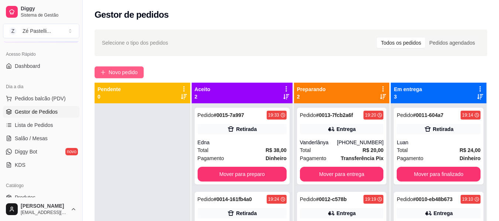
click at [126, 73] on span "Novo pedido" at bounding box center [123, 72] width 29 height 8
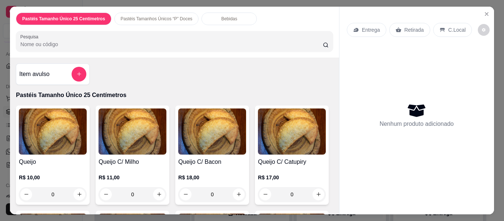
click at [76, 44] on input "Pesquisa" at bounding box center [171, 44] width 303 height 7
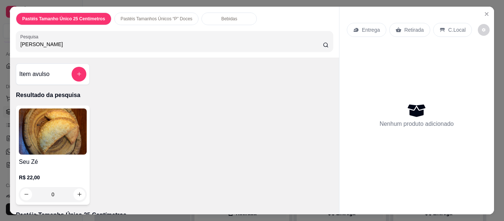
type input "Seu"
click at [55, 169] on div "R$ 22,00 0" at bounding box center [53, 184] width 68 height 35
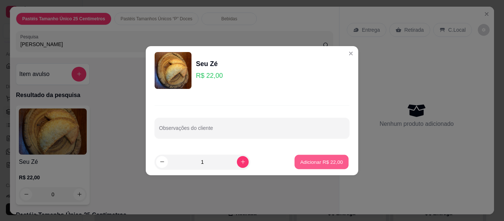
click at [315, 163] on p "Adicionar R$ 22,00" at bounding box center [322, 161] width 43 height 7
type input "1"
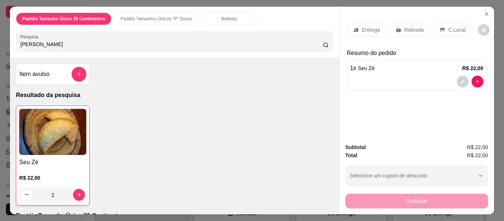
click at [229, 45] on input "Seu" at bounding box center [171, 44] width 303 height 7
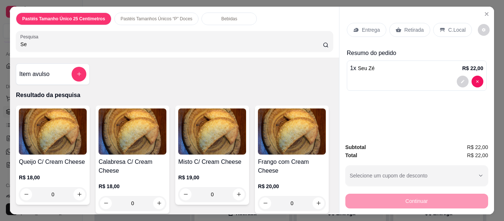
type input "S"
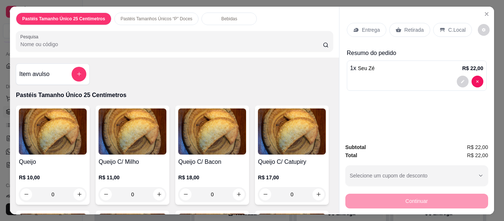
click at [205, 15] on div "Bebidas" at bounding box center [229, 19] width 55 height 13
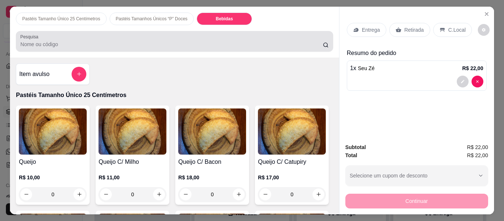
scroll to position [20, 0]
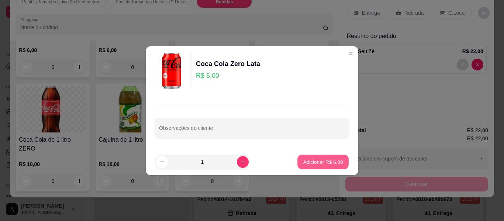
click at [323, 160] on p "Adicionar R$ 6,00" at bounding box center [323, 161] width 40 height 7
type input "1"
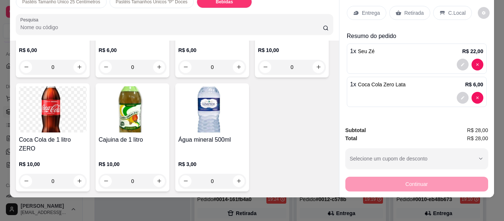
click at [364, 6] on div "Entrega" at bounding box center [367, 13] width 40 height 14
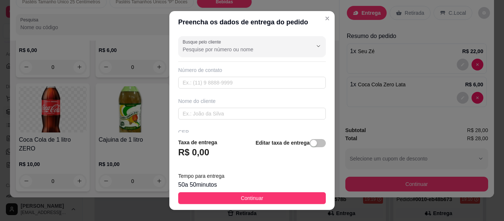
click at [231, 82] on div "Preencha os dados de entrega do pedido Busque pelo cliente Número de contato No…" at bounding box center [252, 110] width 504 height 221
click at [231, 82] on input "text" at bounding box center [252, 83] width 148 height 12
type input "2"
type input "(22) 99763-3301"
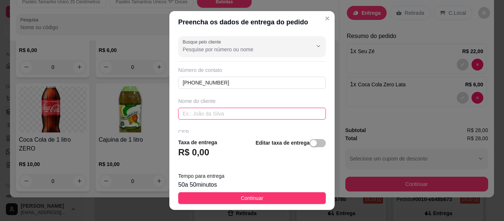
click at [216, 116] on input "text" at bounding box center [252, 114] width 148 height 12
type input "Jossany"
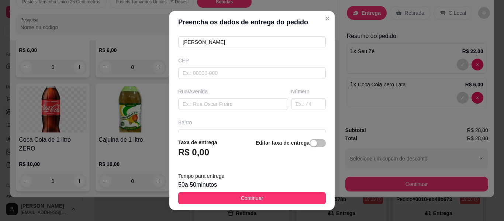
scroll to position [74, 0]
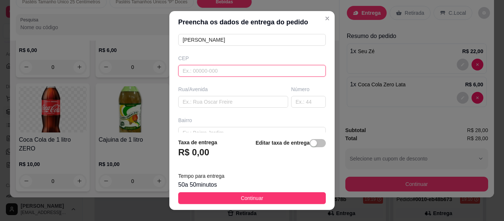
click at [233, 68] on input "text" at bounding box center [252, 71] width 148 height 12
type input "63200000"
type input "Missão Velha"
type input "63200000"
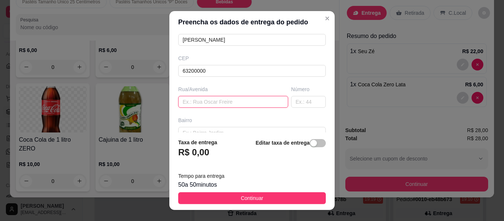
click at [236, 102] on input "text" at bounding box center [233, 102] width 110 height 12
type input "Rua da camera"
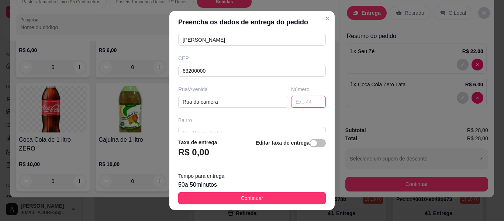
click at [294, 104] on input "text" at bounding box center [308, 102] width 35 height 12
type input "9"
type input "19"
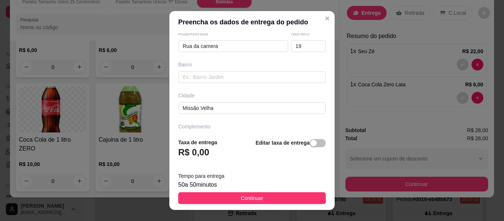
scroll to position [148, 0]
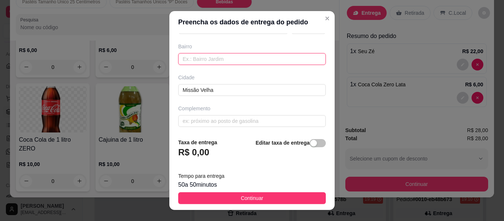
click at [217, 58] on input "text" at bounding box center [252, 59] width 148 height 12
type input "Centro"
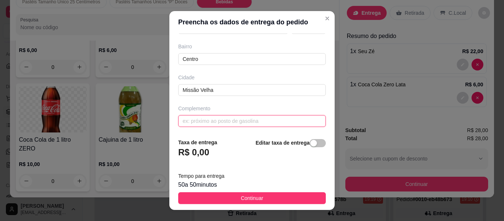
click at [226, 123] on input "text" at bounding box center [252, 121] width 148 height 12
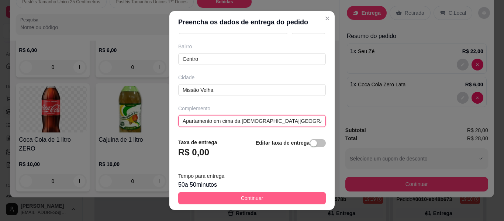
type input "Apartamento em cima da igreja de Jeova"
click at [255, 198] on span "Continuar" at bounding box center [252, 198] width 23 height 8
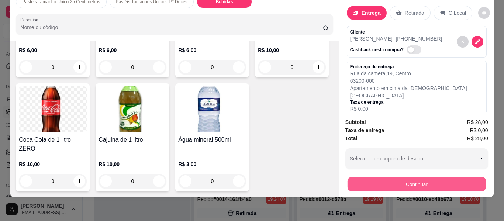
click at [365, 177] on button "Continuar" at bounding box center [416, 184] width 138 height 14
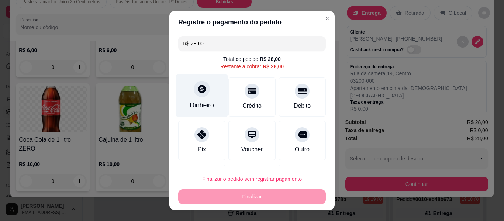
click at [195, 100] on div "Dinheiro" at bounding box center [202, 95] width 52 height 43
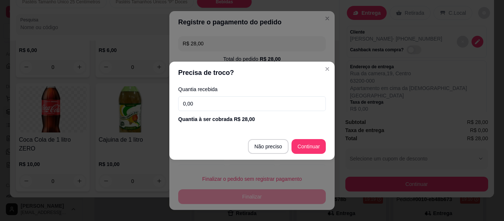
click at [197, 104] on input "0,00" at bounding box center [252, 103] width 148 height 15
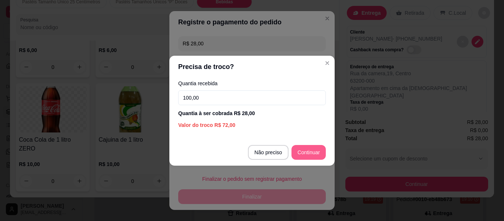
type input "100,00"
type input "R$ 0,00"
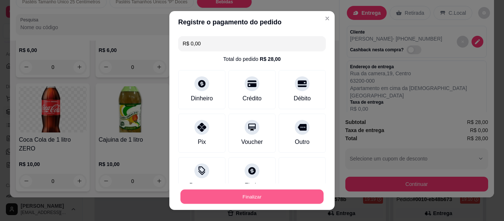
click at [281, 196] on button "Finalizar" at bounding box center [252, 197] width 143 height 14
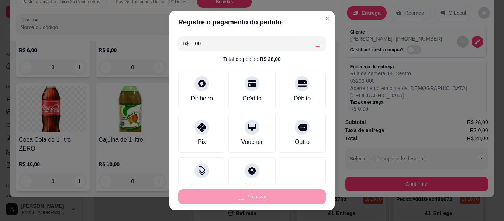
type input "0"
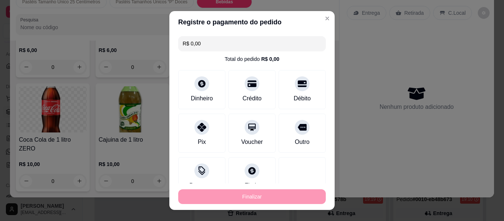
type input "-R$ 28,00"
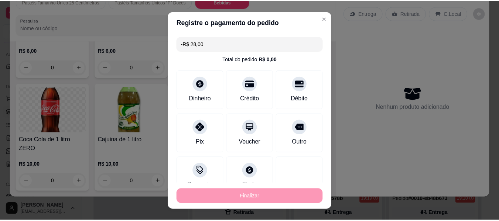
scroll to position [1799, 0]
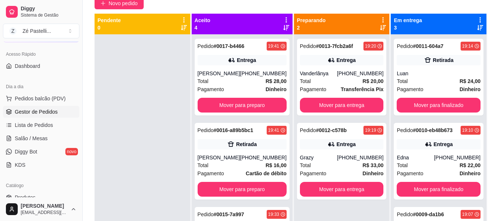
scroll to position [84, 0]
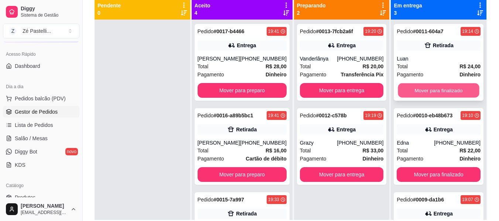
click at [446, 86] on button "Mover para finalizado" at bounding box center [438, 90] width 81 height 14
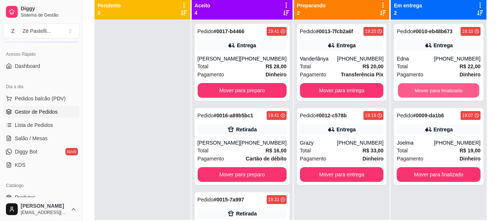
click at [446, 86] on button "Mover para finalizado" at bounding box center [438, 90] width 81 height 14
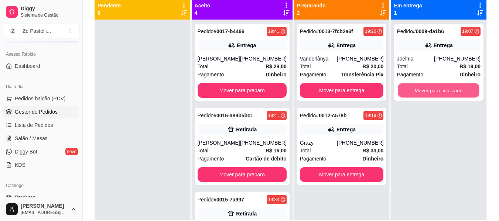
click at [446, 86] on button "Mover para finalizado" at bounding box center [438, 90] width 81 height 14
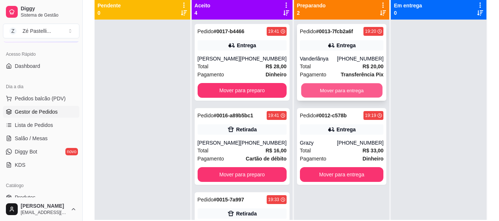
click at [327, 86] on button "Mover para entrega" at bounding box center [341, 90] width 81 height 14
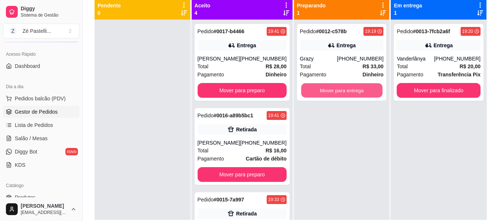
click at [327, 86] on button "Mover para entrega" at bounding box center [341, 90] width 81 height 14
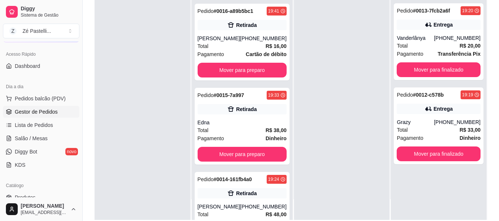
scroll to position [123, 0]
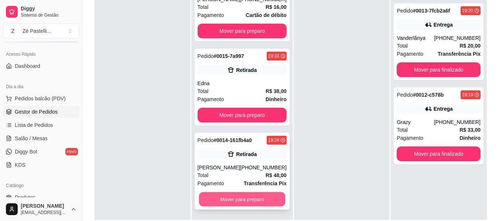
click at [248, 201] on button "Mover para preparo" at bounding box center [242, 199] width 86 height 14
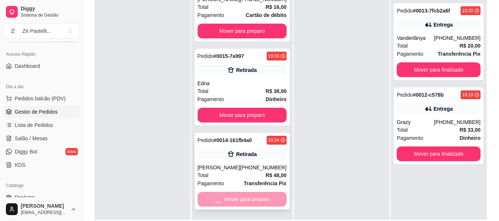
scroll to position [39, 0]
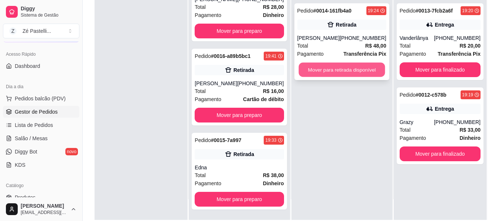
click at [326, 69] on button "Mover para retirada disponível" at bounding box center [341, 70] width 86 height 14
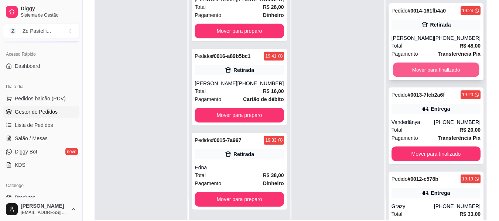
click at [434, 66] on button "Mover para finalizado" at bounding box center [435, 70] width 86 height 14
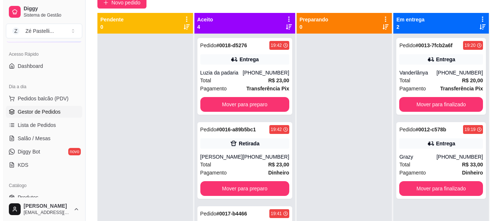
scroll to position [69, 0]
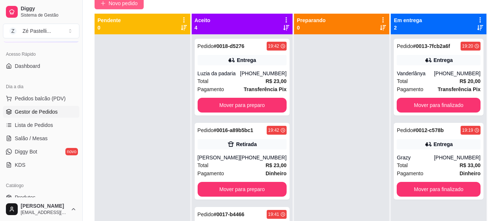
click at [110, 7] on button "Novo pedido" at bounding box center [119, 3] width 49 height 12
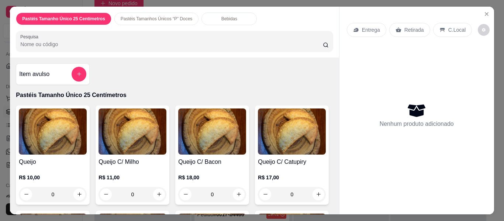
click at [72, 41] on input "Pesquisa" at bounding box center [171, 44] width 303 height 7
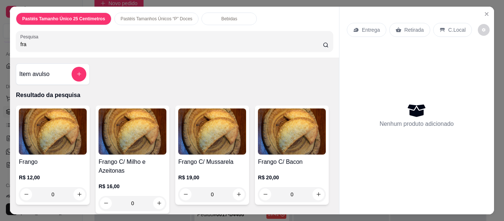
type input "fra"
click at [51, 145] on img at bounding box center [53, 132] width 68 height 46
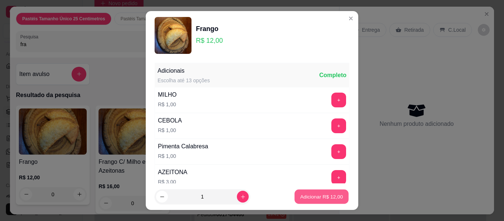
click at [318, 200] on button "Adicionar R$ 12,00" at bounding box center [322, 197] width 54 height 14
type input "1"
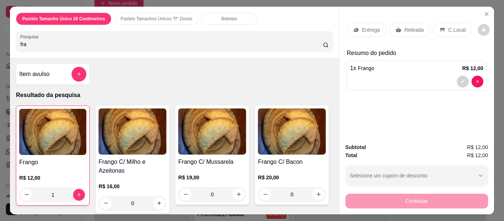
click at [59, 43] on input "fra" at bounding box center [171, 44] width 303 height 7
type input "f"
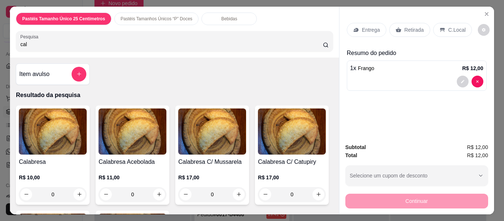
type input "cal"
click at [58, 120] on img at bounding box center [53, 132] width 68 height 46
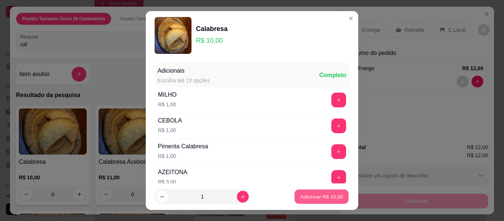
click at [323, 196] on p "Adicionar R$ 10,00" at bounding box center [322, 196] width 43 height 7
type input "1"
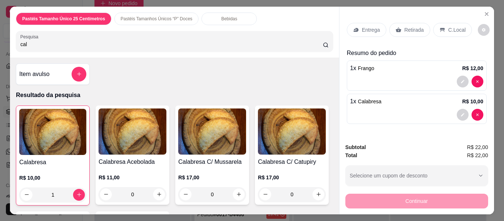
click at [225, 16] on p "Bebidas" at bounding box center [230, 19] width 16 height 6
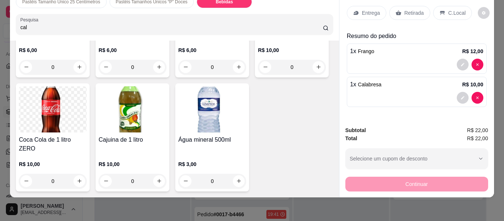
scroll to position [2227, 0]
click at [258, 27] on img at bounding box center [292, 4] width 68 height 46
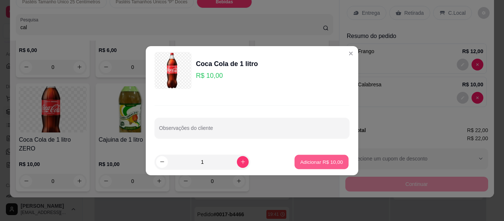
click at [328, 158] on button "Adicionar R$ 10,00" at bounding box center [322, 162] width 54 height 14
type input "1"
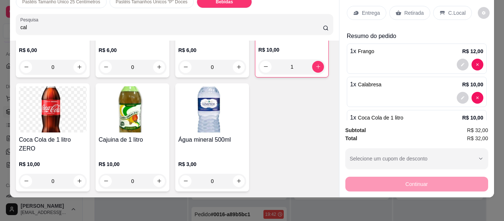
click at [366, 9] on p "Entrega" at bounding box center [371, 12] width 18 height 7
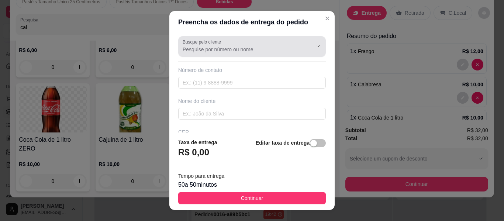
click at [232, 54] on div at bounding box center [252, 46] width 139 height 15
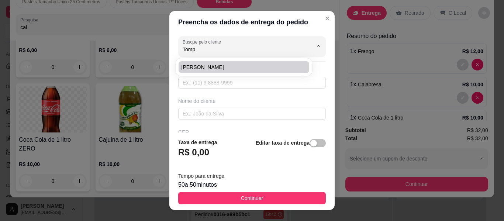
click at [233, 66] on span "tompson oliveira" at bounding box center [240, 67] width 117 height 7
type input "tompson oliveira"
type input "88988670102"
type input "tompson oliveira"
type input "63200000"
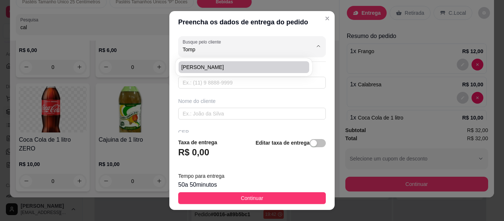
type input "Na serralheira vizinho a academia"
type input "Missão Velha"
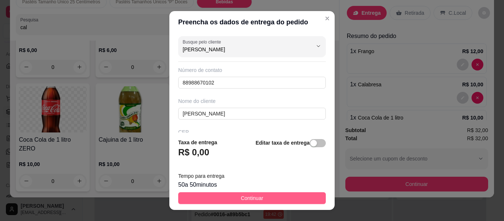
type input "tompson oliveira"
click at [261, 198] on button "Continuar" at bounding box center [252, 198] width 148 height 12
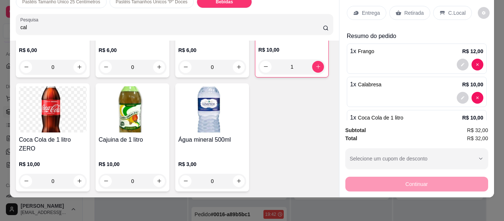
click at [368, 10] on p "Entrega" at bounding box center [371, 12] width 18 height 7
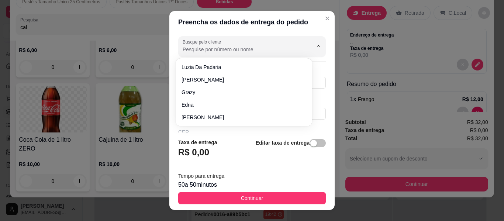
click at [212, 50] on input "Busque pelo cliente" at bounding box center [242, 49] width 118 height 7
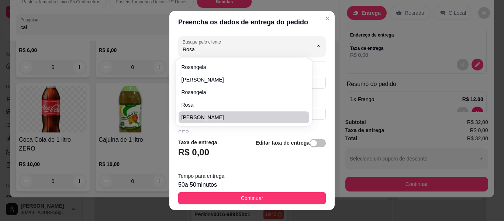
click at [218, 119] on span "Rosane Chaves" at bounding box center [240, 117] width 117 height 7
type input "Rosane Chaves"
type input "88988146495"
type input "Rosane Chaves"
type input "63200000"
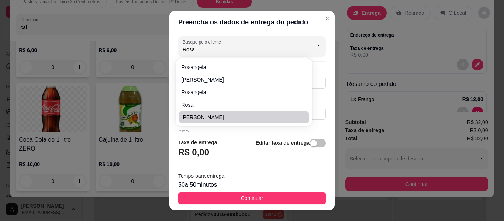
type input "Rua Dom Bosco"
type input "646"
type input "Centro"
type input "Missão Velha"
type input "Casa do mesmo lado de segundo ,"
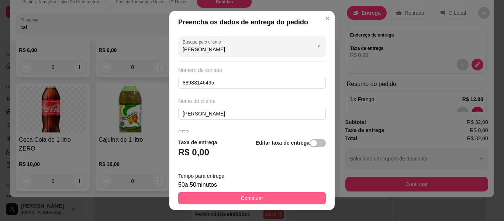
type input "Rosane Chaves"
click at [250, 199] on span "Continuar" at bounding box center [252, 198] width 23 height 8
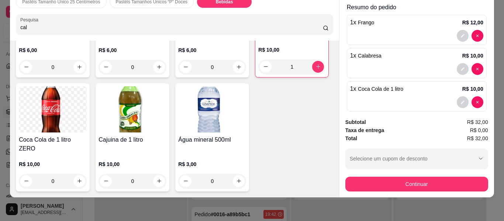
scroll to position [133, 0]
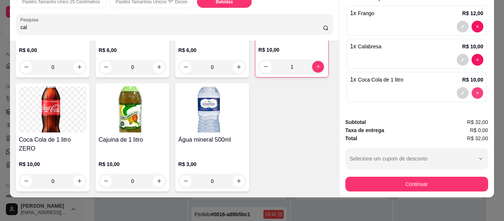
type input "0"
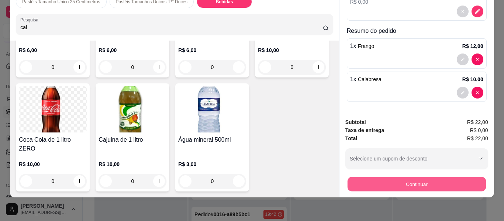
click at [382, 177] on button "Continuar" at bounding box center [416, 184] width 138 height 14
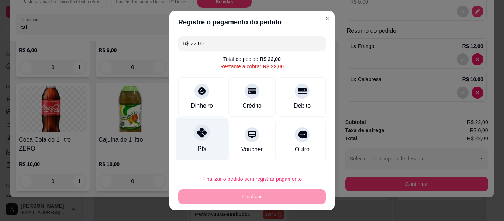
click at [202, 133] on icon at bounding box center [202, 133] width 10 height 10
type input "R$ 0,00"
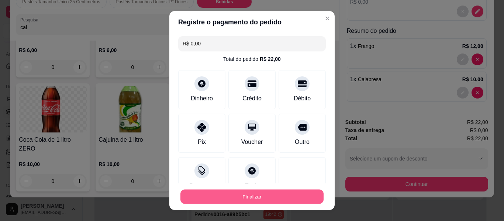
click at [255, 199] on button "Finalizar" at bounding box center [252, 197] width 143 height 14
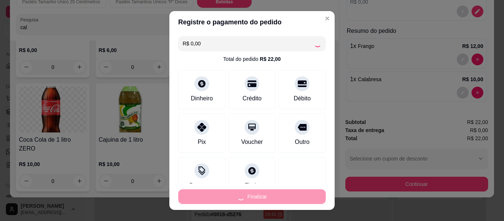
type input "0"
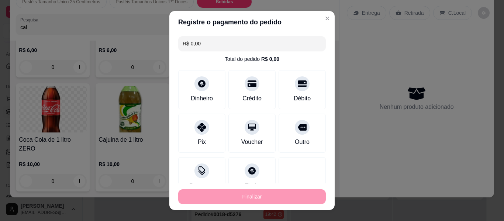
type input "-R$ 22,00"
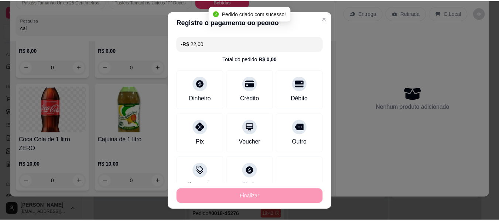
scroll to position [2226, 0]
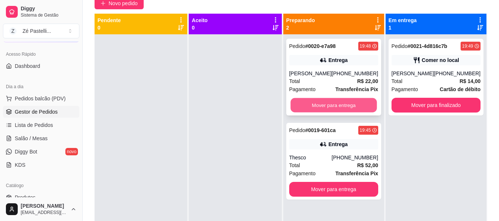
click at [346, 104] on button "Mover para entrega" at bounding box center [333, 105] width 86 height 14
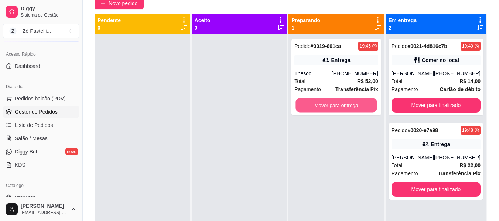
click at [346, 104] on button "Mover para entrega" at bounding box center [336, 105] width 81 height 14
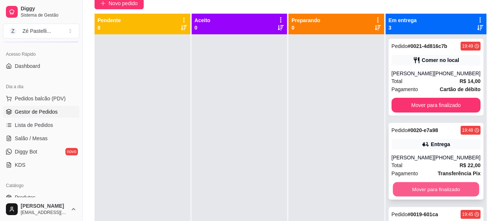
click at [428, 192] on button "Mover para finalizado" at bounding box center [435, 189] width 86 height 14
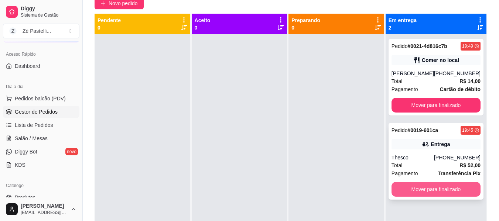
click at [413, 186] on button "Mover para finalizado" at bounding box center [435, 189] width 89 height 15
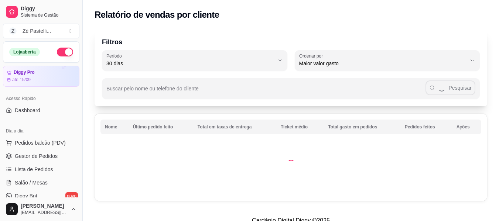
select select "30"
select select "HIGHEST_TOTAL_SPENT_WITH_ORDERS"
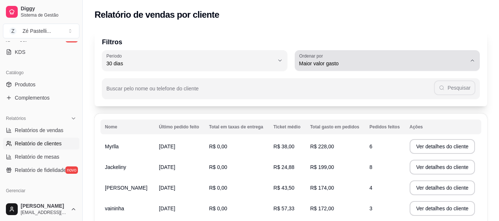
click at [381, 59] on div "Maior valor gasto" at bounding box center [383, 60] width 168 height 15
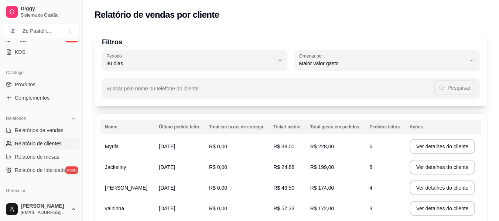
click at [380, 79] on span "Maior número de pedidos" at bounding box center [383, 81] width 159 height 7
type input "HIGHEST_ORDER_COUNT"
select select "HIGHEST_ORDER_COUNT"
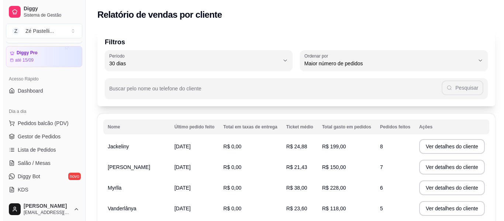
scroll to position [0, 0]
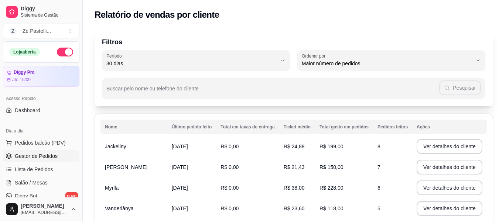
click at [30, 159] on span "Gestor de Pedidos" at bounding box center [36, 155] width 43 height 7
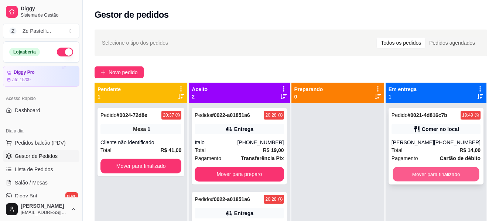
click at [439, 173] on button "Mover para finalizado" at bounding box center [435, 174] width 86 height 14
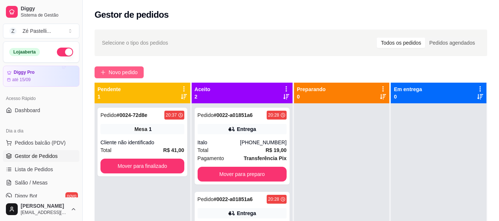
click at [119, 74] on span "Novo pedido" at bounding box center [123, 72] width 29 height 8
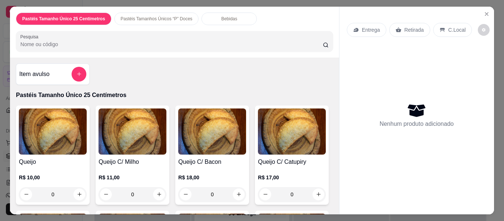
click at [61, 125] on img at bounding box center [53, 132] width 68 height 46
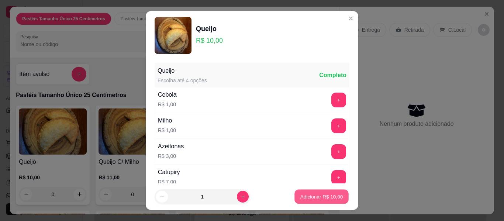
click at [310, 197] on p "Adicionar R$ 10,00" at bounding box center [322, 196] width 43 height 7
type input "1"
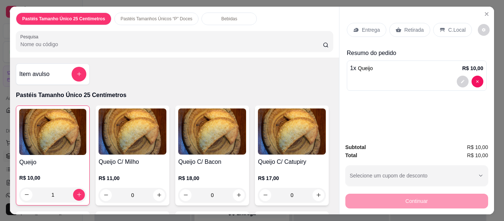
click at [88, 43] on input "Pesquisa" at bounding box center [171, 44] width 303 height 7
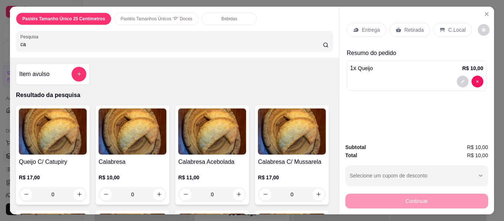
type input "ca"
click at [132, 126] on img at bounding box center [133, 132] width 68 height 46
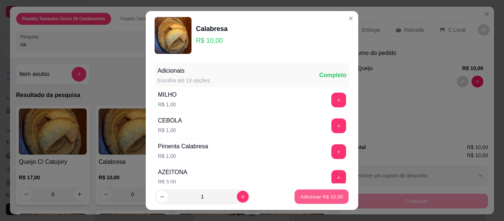
click at [323, 196] on p "Adicionar R$ 10,00" at bounding box center [322, 196] width 43 height 7
type input "1"
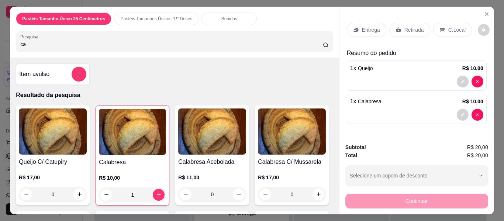
click at [365, 27] on p "Entrega" at bounding box center [371, 29] width 18 height 7
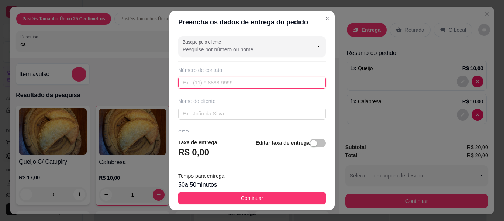
click at [230, 83] on input "text" at bounding box center [252, 83] width 148 height 12
type input "[PHONE_NUMBER]"
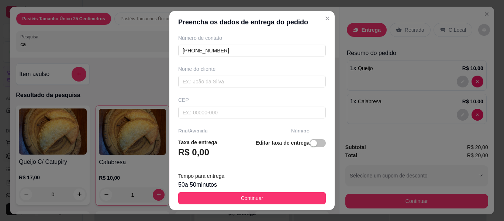
scroll to position [44, 0]
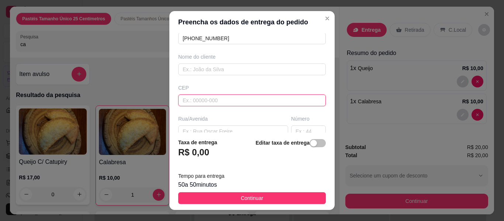
click at [218, 102] on input "text" at bounding box center [252, 101] width 148 height 12
type input "63200000"
type input "Missão Velha"
type input "63200000"
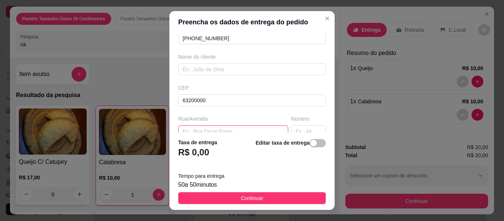
click at [227, 128] on input "text" at bounding box center [233, 132] width 110 height 12
type input "Raimundo Cavalcante da Silva"
click at [296, 130] on input "text" at bounding box center [308, 129] width 35 height 12
type input "24"
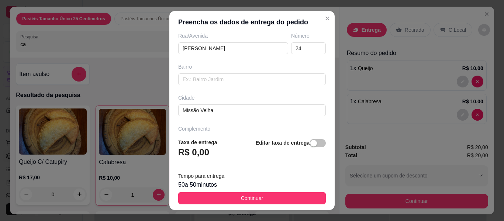
scroll to position [135, 0]
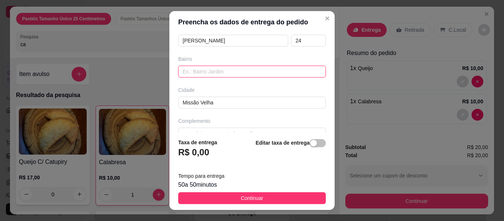
click at [223, 71] on input "text" at bounding box center [252, 72] width 148 height 12
type input "Centro"
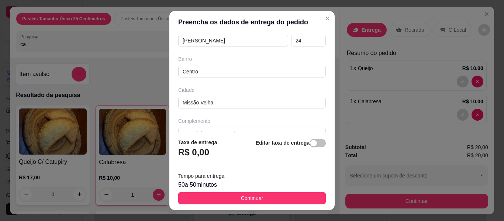
scroll to position [150, 0]
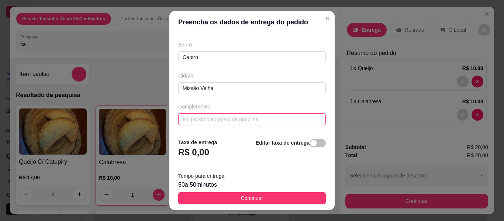
click at [241, 119] on input "text" at bounding box center [252, 119] width 148 height 12
click at [237, 120] on input "Por tras do restaurante sa cidade" at bounding box center [252, 119] width 148 height 12
click at [257, 119] on input "Por tras do restaurante da cidade" at bounding box center [252, 119] width 148 height 12
type input "Por tras do restaurante da cidade , poste na calçada"
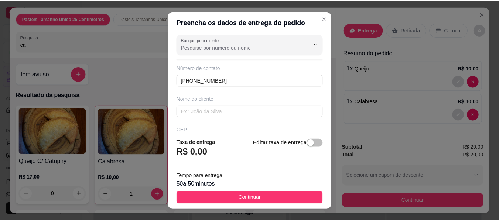
scroll to position [2, 0]
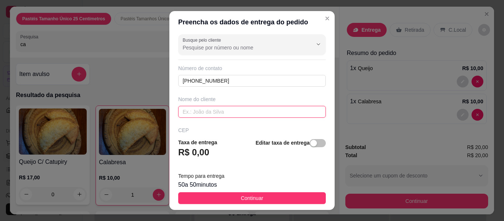
click at [246, 112] on input "text" at bounding box center [252, 112] width 148 height 12
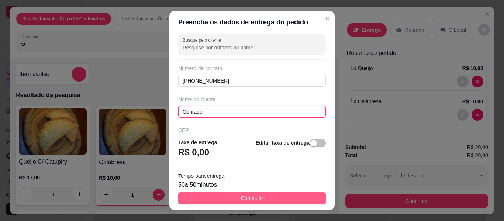
type input "[PERSON_NAME]"
click at [253, 201] on span "Continuar" at bounding box center [252, 198] width 23 height 8
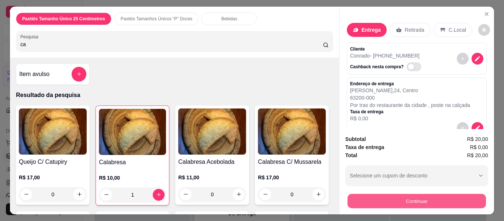
click at [401, 199] on button "Continuar" at bounding box center [416, 201] width 138 height 14
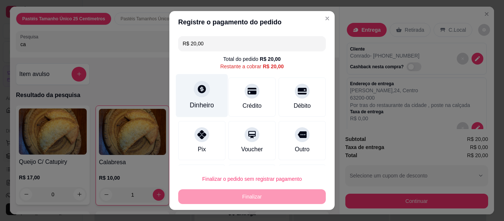
click at [199, 88] on icon at bounding box center [202, 89] width 8 height 8
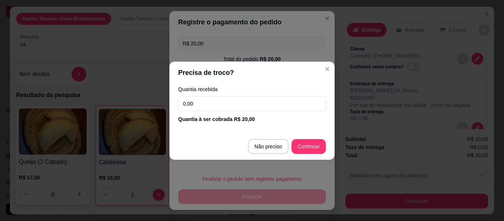
click at [209, 104] on input "0,00" at bounding box center [252, 103] width 148 height 15
type input "R$ 0,00"
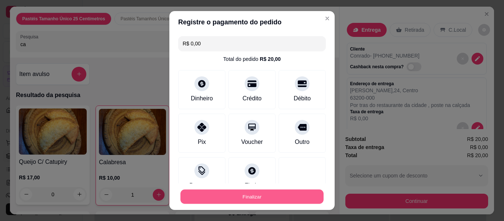
click at [249, 199] on button "Finalizar" at bounding box center [252, 197] width 143 height 14
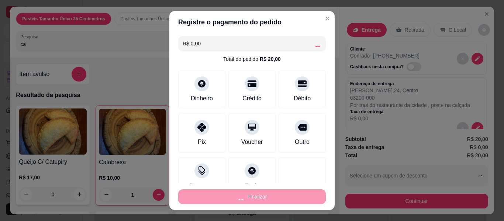
type input "0"
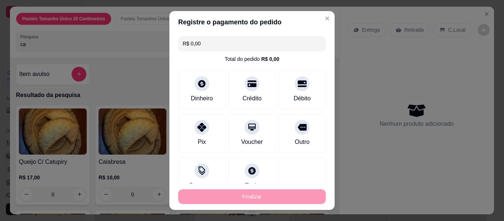
type input "-R$ 20,00"
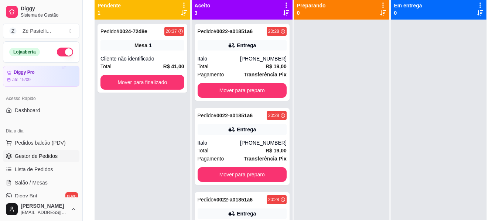
scroll to position [89, 0]
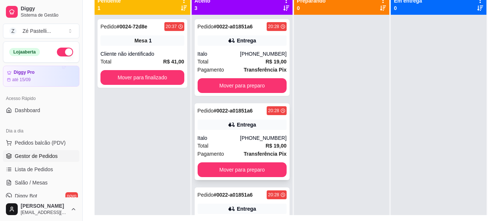
click at [256, 167] on button "Mover para preparo" at bounding box center [242, 169] width 89 height 15
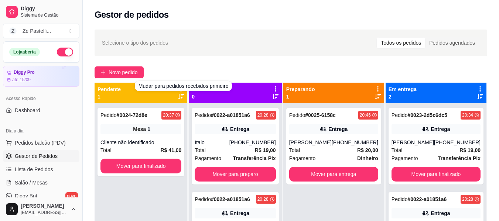
scroll to position [44, 0]
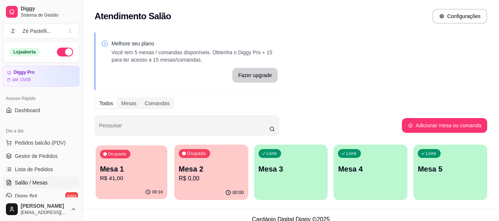
click at [138, 179] on p "R$ 41,00" at bounding box center [131, 178] width 63 height 8
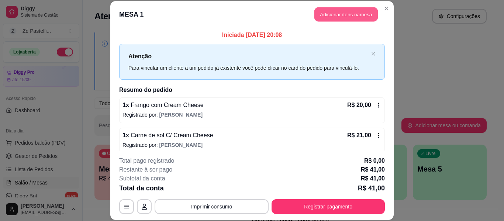
click at [322, 17] on button "Adicionar itens na mesa" at bounding box center [347, 14] width 64 height 14
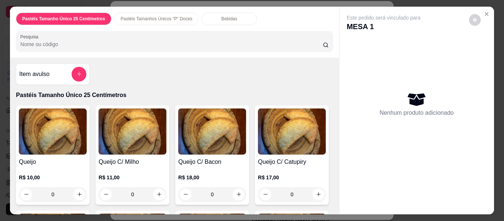
click at [222, 16] on p "Bebidas" at bounding box center [230, 19] width 16 height 6
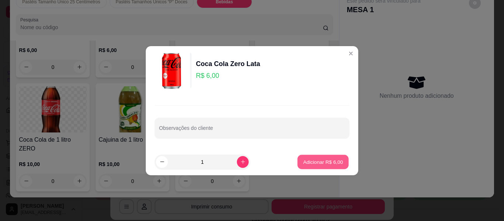
click at [311, 164] on p "Adicionar R$ 6,00" at bounding box center [323, 161] width 40 height 7
type input "1"
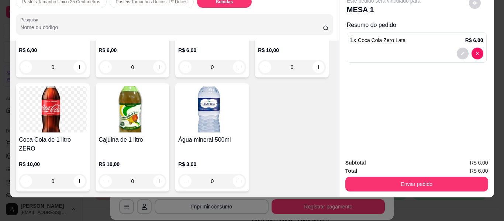
scroll to position [2079, 0]
click at [178, 116] on img at bounding box center [212, 109] width 68 height 46
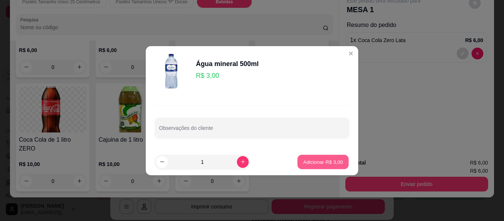
click at [313, 162] on p "Adicionar R$ 3,00" at bounding box center [323, 161] width 40 height 7
type input "1"
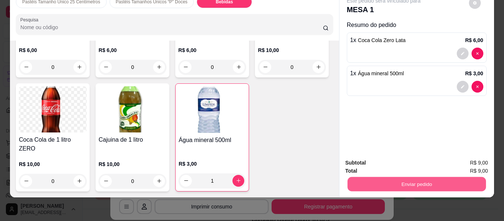
click at [395, 179] on button "Enviar pedido" at bounding box center [416, 184] width 138 height 14
click at [388, 161] on button "Não registrar e enviar pedido" at bounding box center [392, 161] width 75 height 14
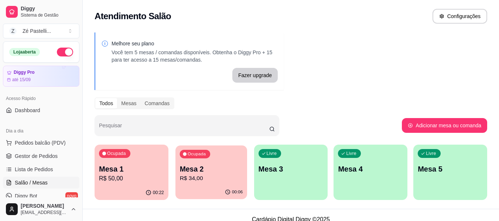
click at [210, 160] on div "Ocupada Mesa 2 R$ 34,00" at bounding box center [211, 165] width 72 height 40
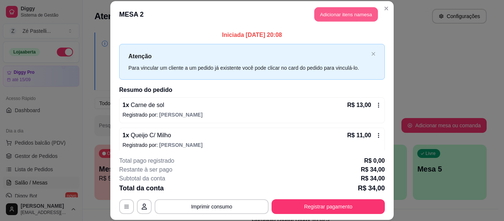
click at [343, 20] on button "Adicionar itens na mesa" at bounding box center [347, 14] width 64 height 14
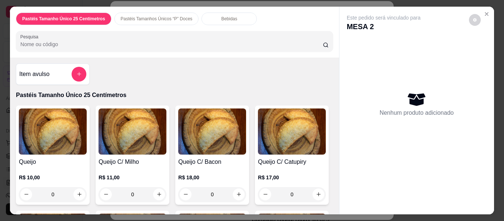
click at [189, 41] on input "Pesquisa" at bounding box center [171, 44] width 303 height 7
type input "g"
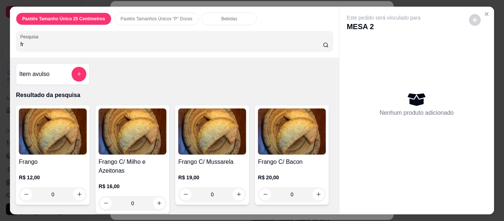
type input "fr"
click at [28, 146] on img at bounding box center [53, 132] width 68 height 46
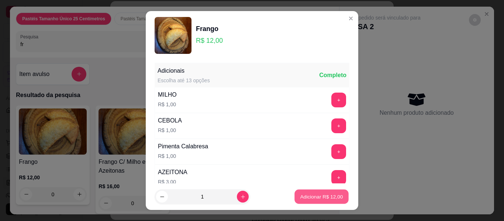
click at [320, 193] on p "Adicionar R$ 12,00" at bounding box center [322, 196] width 43 height 7
type input "1"
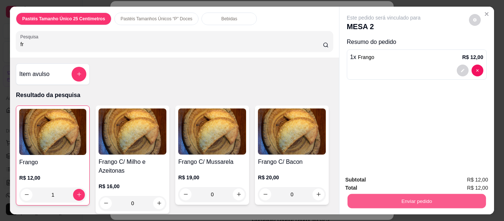
click at [422, 198] on button "Enviar pedido" at bounding box center [416, 201] width 138 height 14
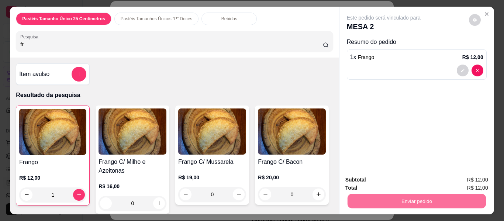
click at [399, 179] on button "Não registrar e enviar pedido" at bounding box center [392, 181] width 75 height 14
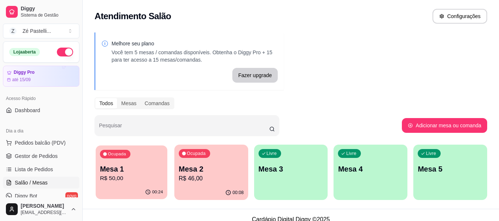
click at [144, 172] on p "Mesa 1" at bounding box center [131, 169] width 63 height 10
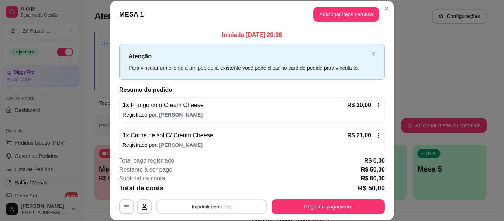
click at [225, 205] on button "Imprimir consumo" at bounding box center [212, 207] width 111 height 14
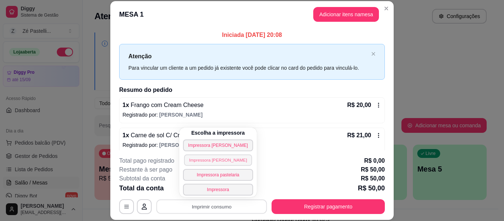
click at [209, 161] on button "Impressora José" at bounding box center [218, 159] width 68 height 11
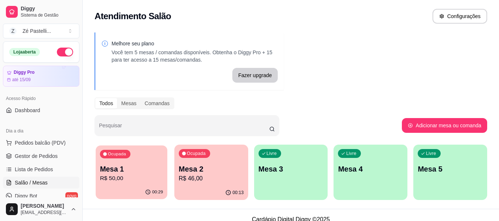
click at [145, 174] on p "R$ 50,00" at bounding box center [131, 178] width 63 height 8
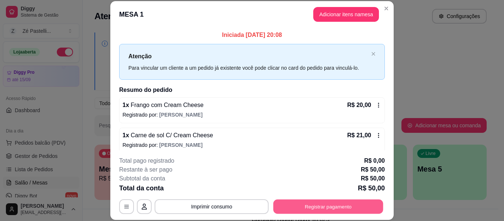
click at [321, 207] on button "Registrar pagamento" at bounding box center [329, 207] width 110 height 14
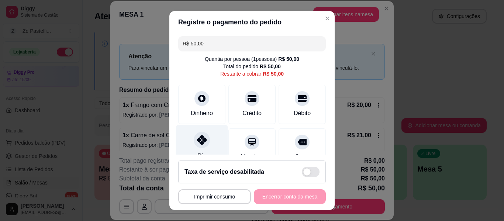
click at [197, 136] on icon at bounding box center [202, 140] width 10 height 10
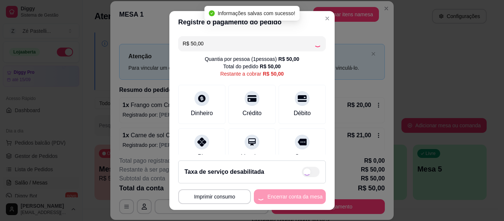
type input "R$ 0,00"
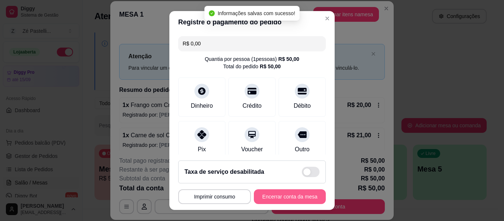
click at [269, 192] on button "Encerrar conta da mesa" at bounding box center [290, 196] width 72 height 15
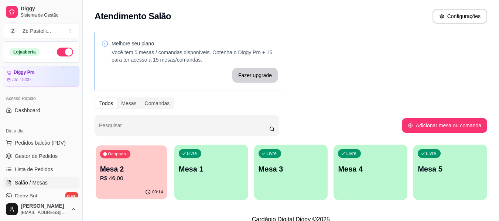
click at [122, 176] on p "R$ 46,00" at bounding box center [131, 178] width 63 height 8
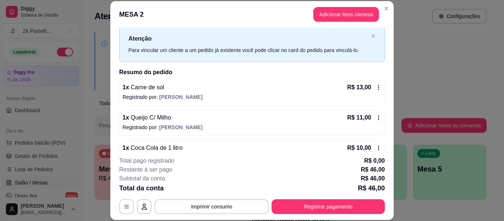
scroll to position [0, 0]
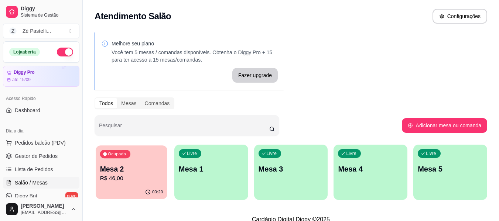
click at [111, 183] on p "R$ 46,00" at bounding box center [131, 178] width 63 height 8
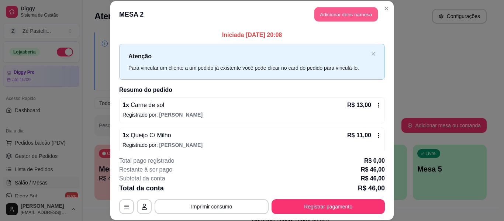
click at [335, 16] on button "Adicionar itens na mesa" at bounding box center [347, 14] width 64 height 14
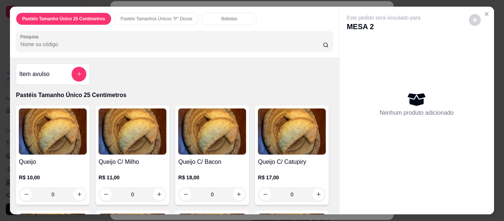
click at [167, 18] on p "Pastéis Tamanhos Únicos “P” Doces" at bounding box center [157, 19] width 72 height 6
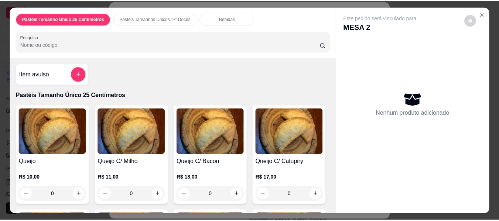
scroll to position [20, 0]
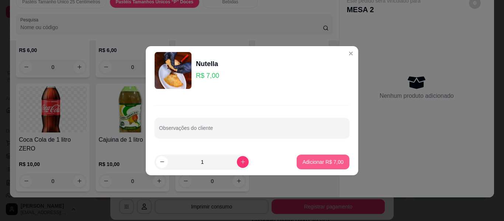
click at [329, 168] on button "Adicionar R$ 7,00" at bounding box center [323, 162] width 53 height 15
type input "1"
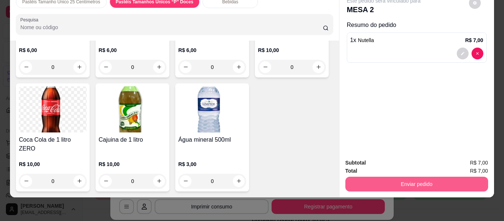
click at [398, 180] on button "Enviar pedido" at bounding box center [417, 184] width 143 height 15
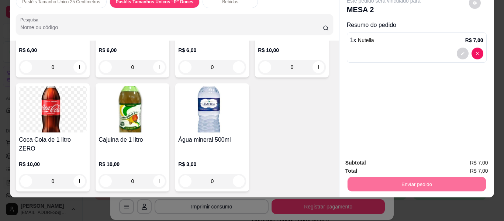
click at [385, 155] on button "Não registrar e enviar pedido" at bounding box center [392, 161] width 75 height 14
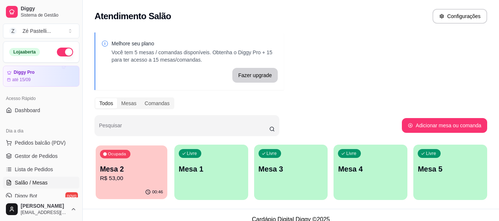
click at [139, 168] on p "Mesa 2" at bounding box center [131, 169] width 63 height 10
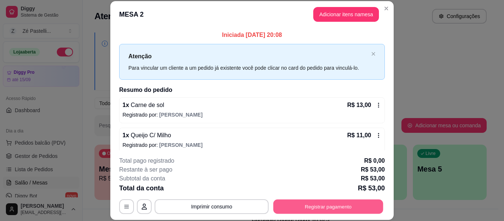
click at [308, 208] on button "Registrar pagamento" at bounding box center [329, 207] width 110 height 14
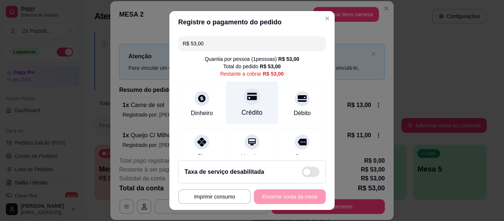
click at [249, 106] on div "Crédito" at bounding box center [252, 103] width 52 height 43
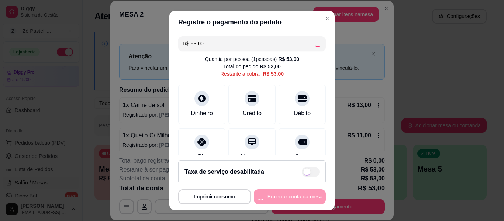
type input "R$ 0,00"
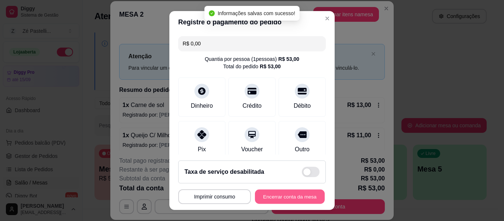
click at [275, 197] on button "Encerrar conta da mesa" at bounding box center [290, 197] width 70 height 14
